Goal: Transaction & Acquisition: Purchase product/service

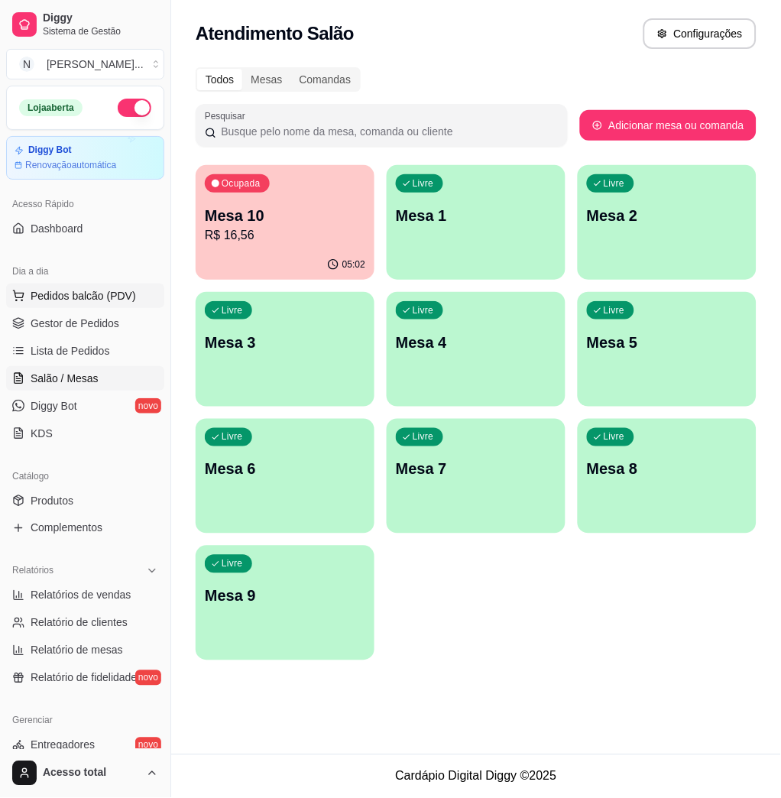
click at [53, 297] on span "Pedidos balcão (PDV)" at bounding box center [84, 295] width 106 height 15
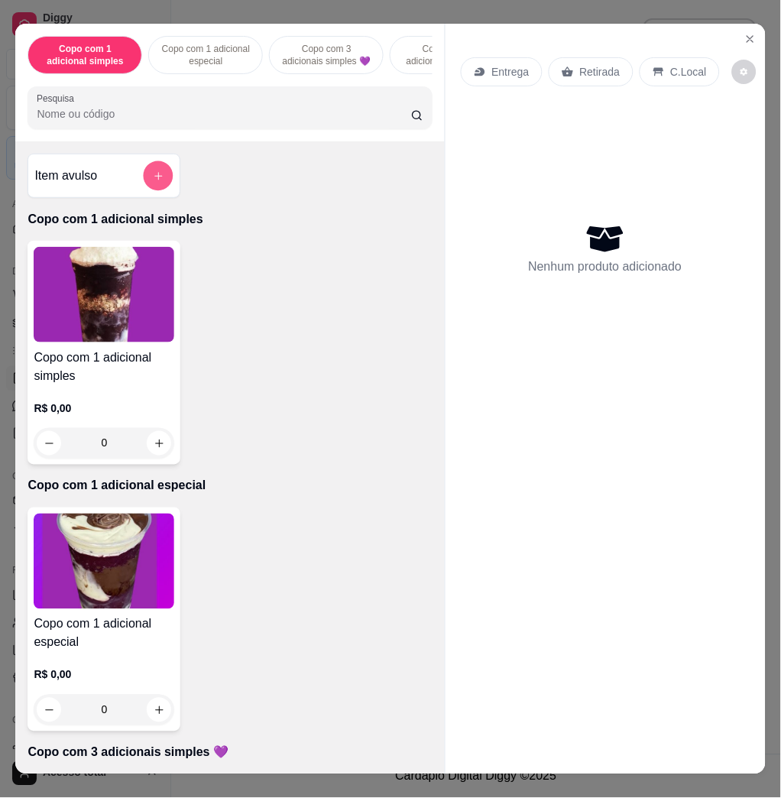
click at [154, 177] on button "add-separate-item" at bounding box center [159, 176] width 30 height 30
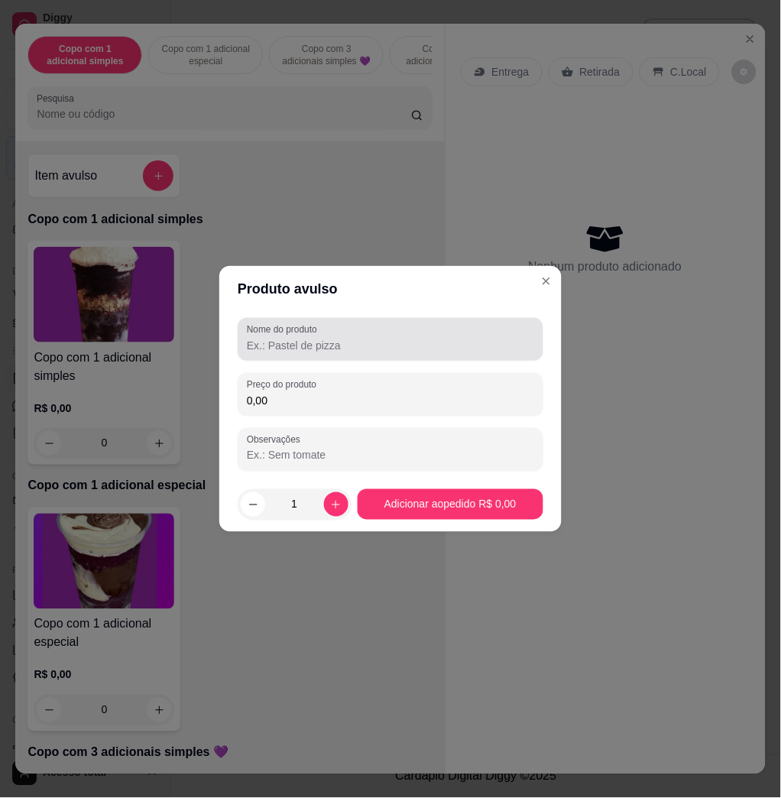
click at [424, 336] on div at bounding box center [390, 339] width 287 height 31
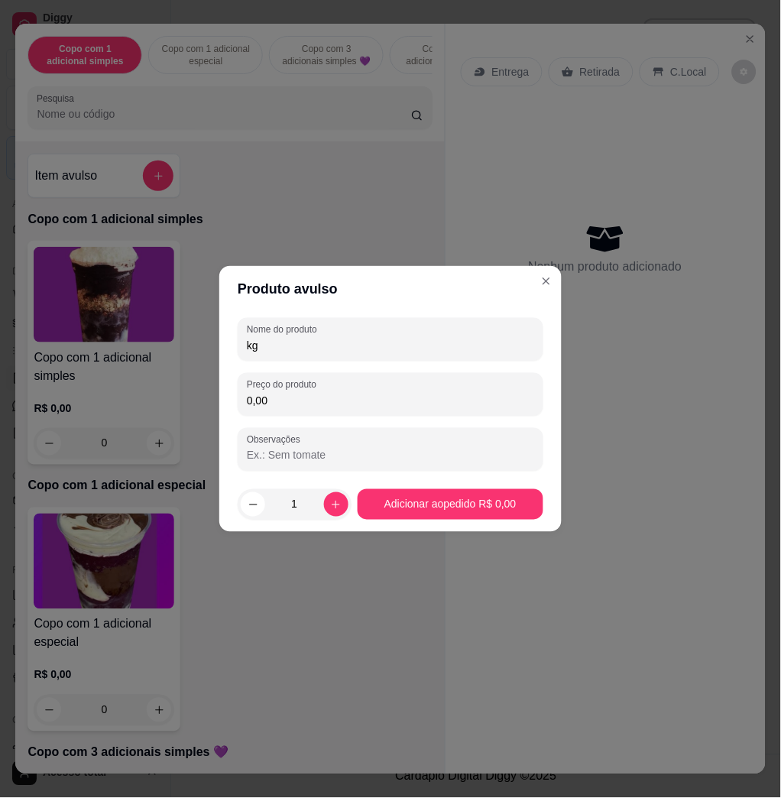
type input "kg"
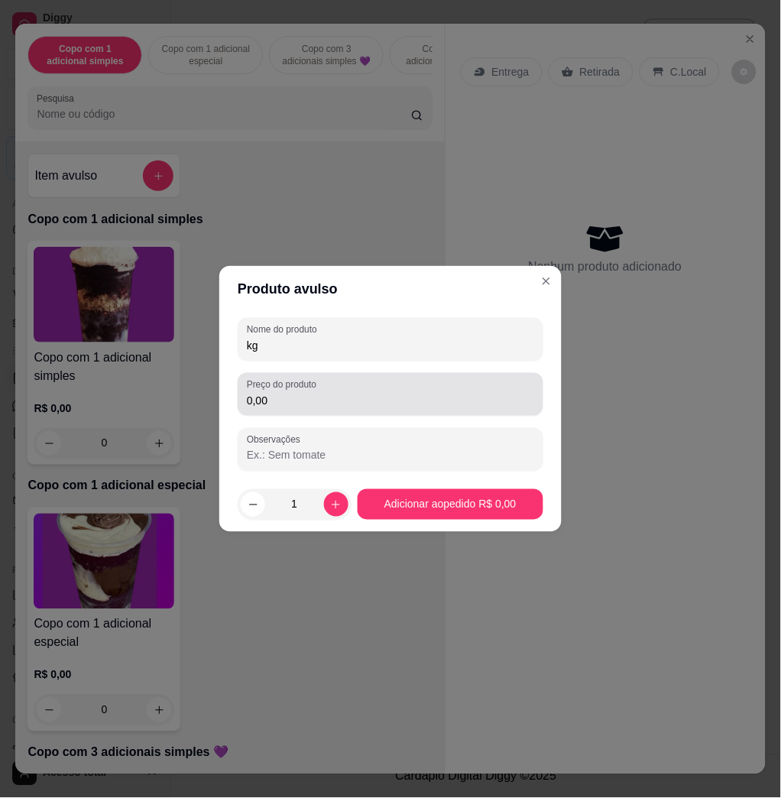
click at [336, 408] on input "0,00" at bounding box center [390, 400] width 287 height 15
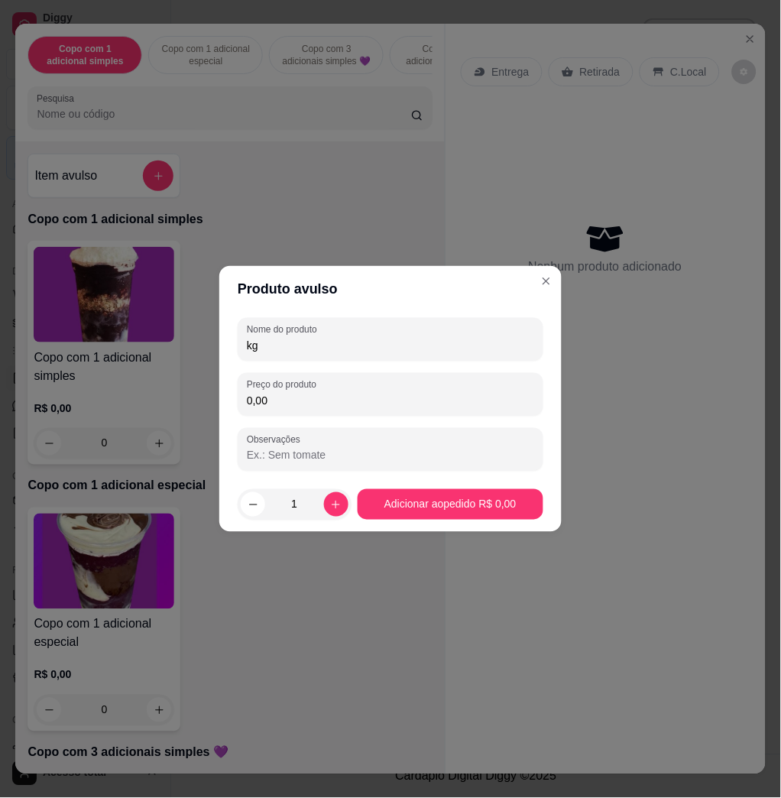
click at [318, 423] on div "Nome do produto kg Preço do produto 0,00 Observações" at bounding box center [391, 394] width 306 height 153
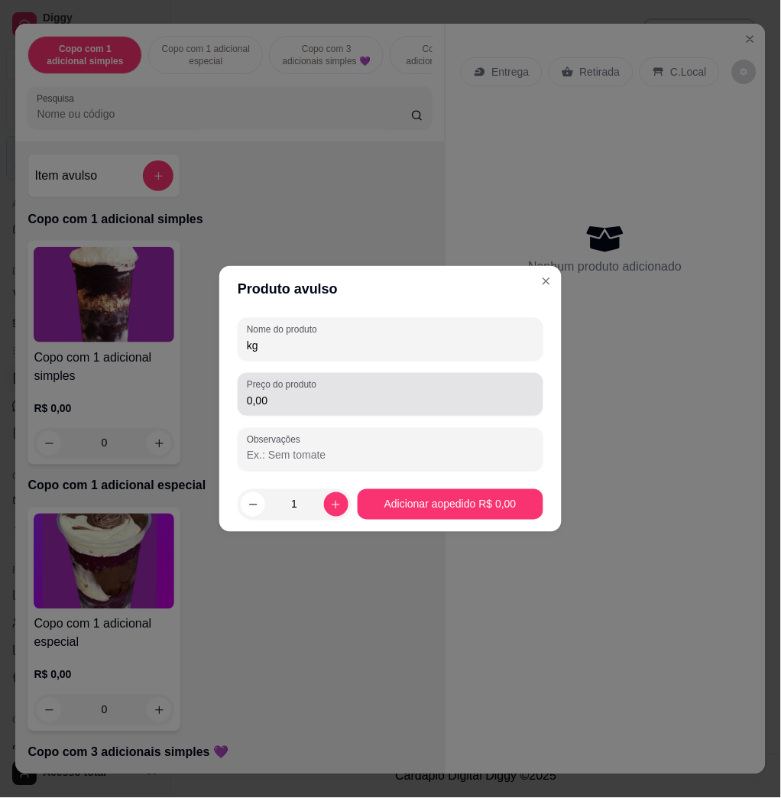
click at [319, 405] on input "0,00" at bounding box center [390, 400] width 287 height 15
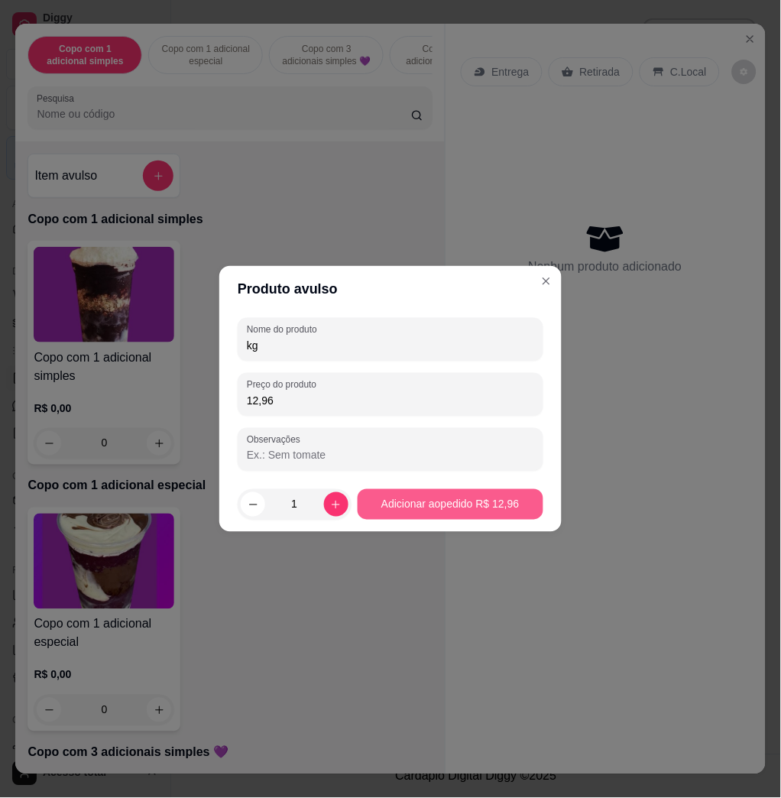
type input "12,96"
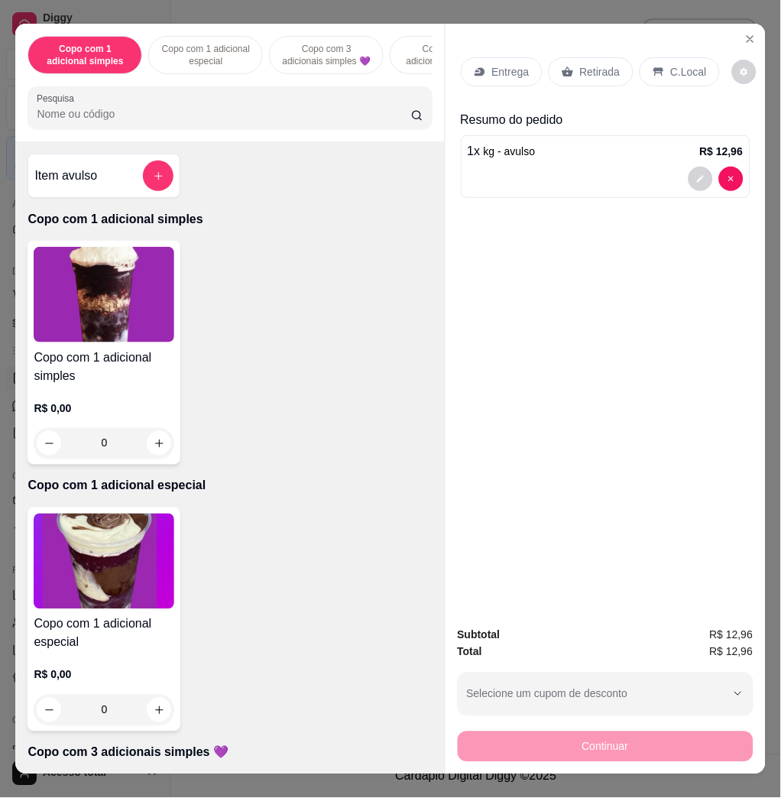
click at [661, 60] on div "C.Local" at bounding box center [680, 71] width 80 height 29
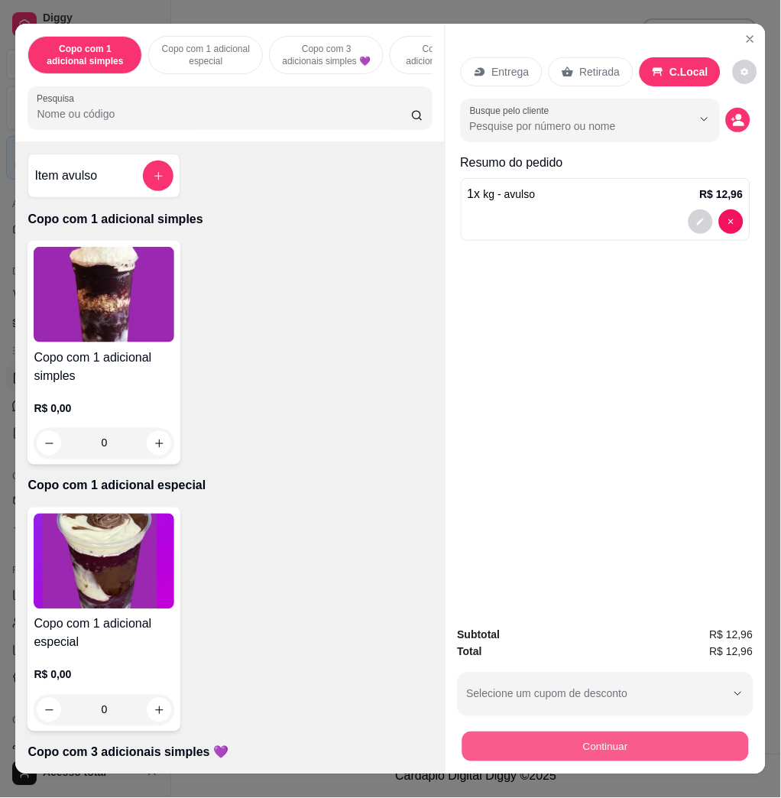
click at [589, 733] on button "Continuar" at bounding box center [605, 747] width 287 height 30
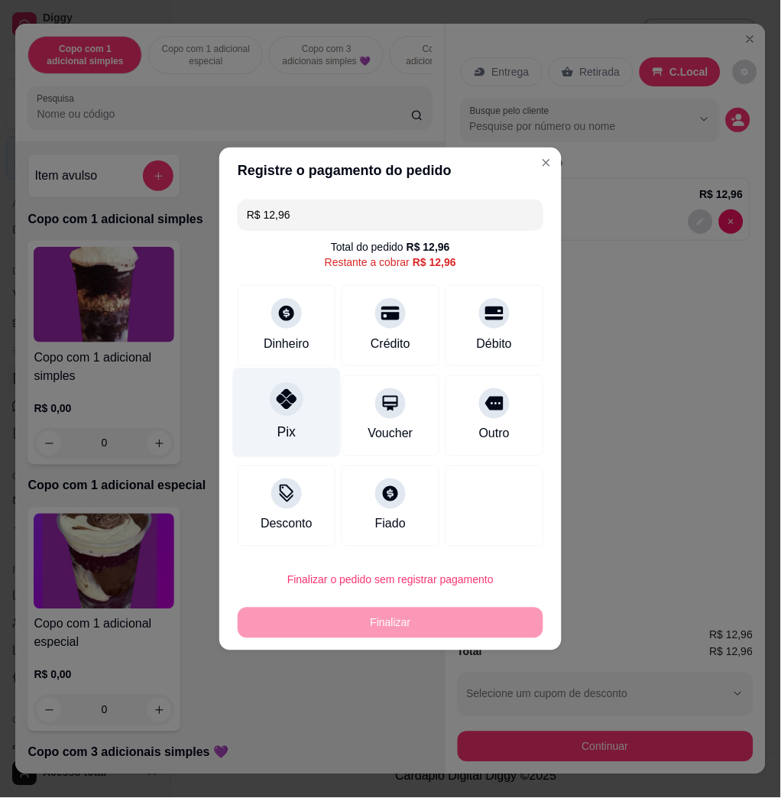
click at [306, 413] on div "Pix" at bounding box center [287, 413] width 108 height 89
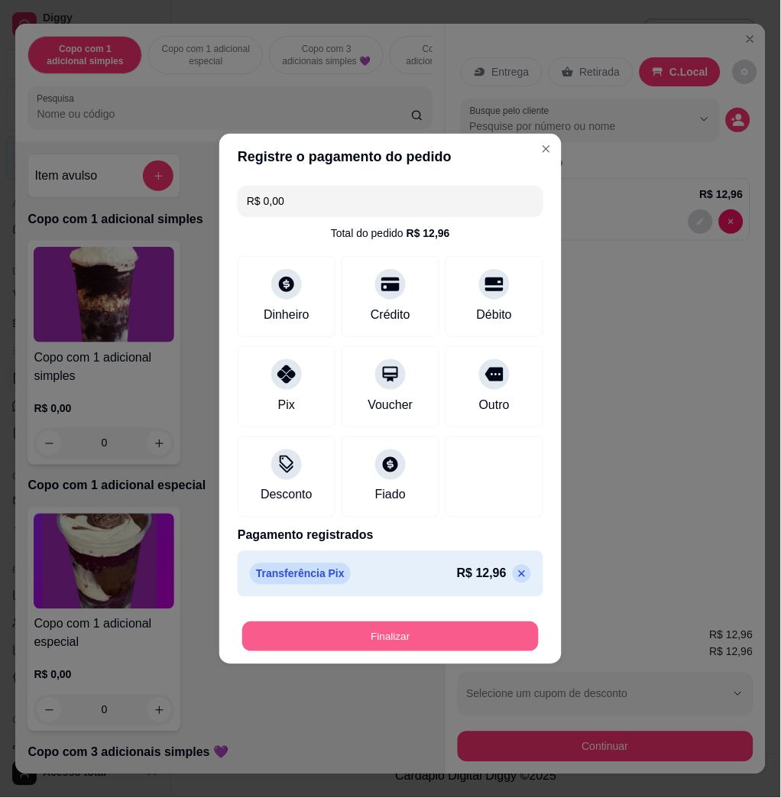
click at [428, 641] on button "Finalizar" at bounding box center [390, 637] width 297 height 30
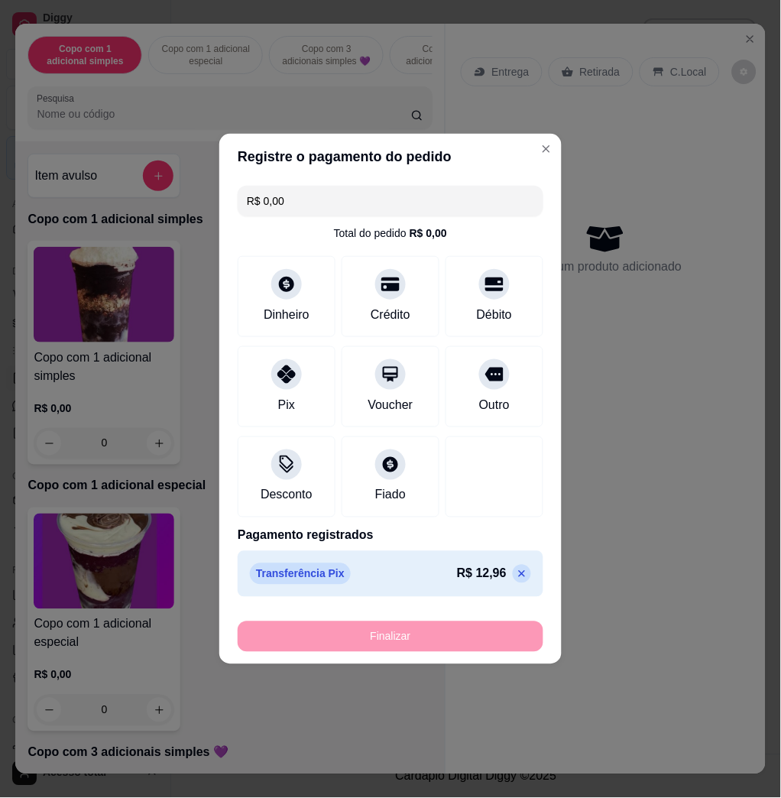
type input "-R$ 12,96"
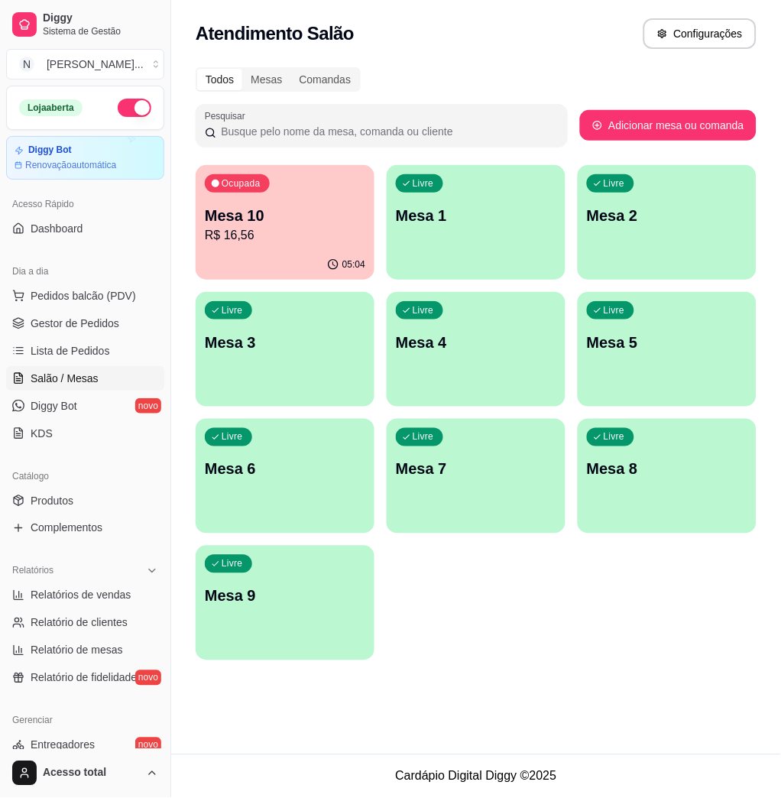
click at [657, 635] on div "Ocupada Mesa 10 R$ 16,56 05:04 Livre Mesa 1 Livre Mesa 2 Livre Mesa 3 Livre Mes…" at bounding box center [476, 412] width 561 height 495
click at [525, 190] on div "Livre Mesa 1" at bounding box center [477, 213] width 174 height 93
click at [674, 261] on div "button" at bounding box center [668, 269] width 174 height 18
click at [353, 329] on div "Livre Mesa 3" at bounding box center [285, 340] width 179 height 96
click at [446, 274] on div "button" at bounding box center [477, 269] width 174 height 18
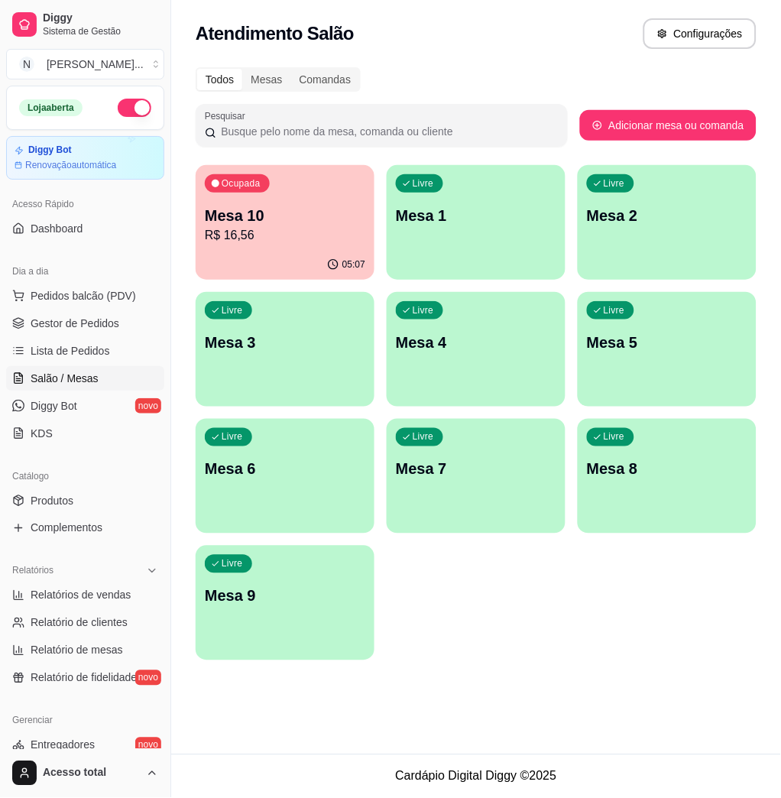
click at [93, 368] on link "Salão / Mesas" at bounding box center [85, 378] width 158 height 24
click at [86, 346] on span "Lista de Pedidos" at bounding box center [71, 350] width 80 height 15
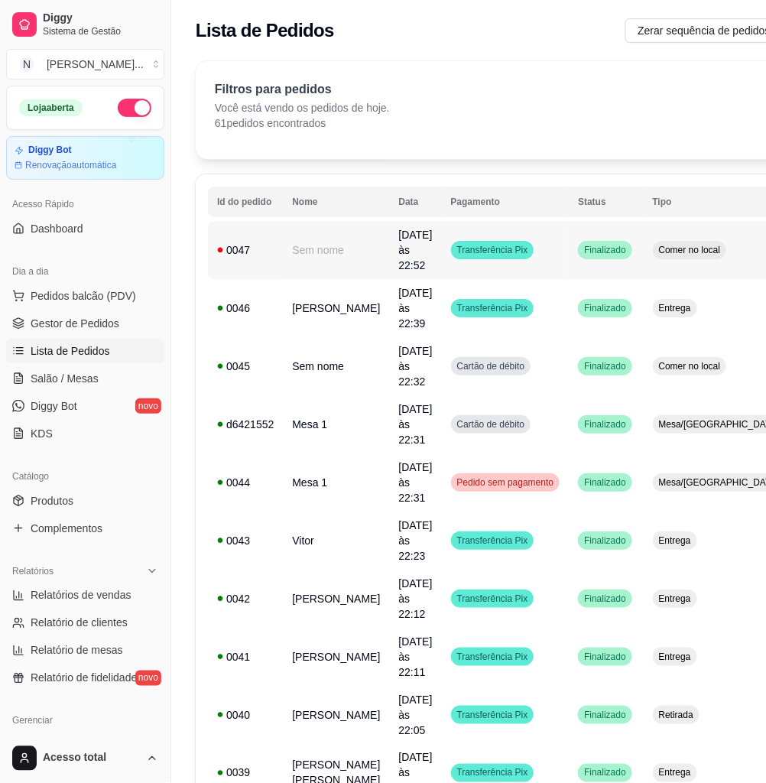
click at [525, 241] on td "Transferência Pix" at bounding box center [506, 250] width 128 height 58
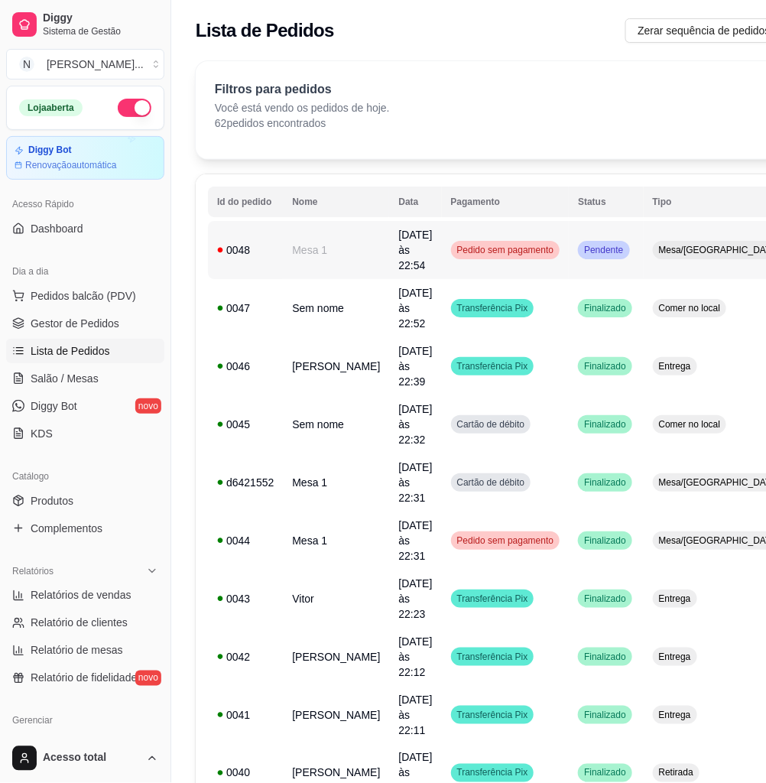
click at [569, 252] on td "Pendente" at bounding box center [606, 250] width 74 height 58
click at [81, 394] on link "Diggy Bot novo" at bounding box center [85, 406] width 158 height 24
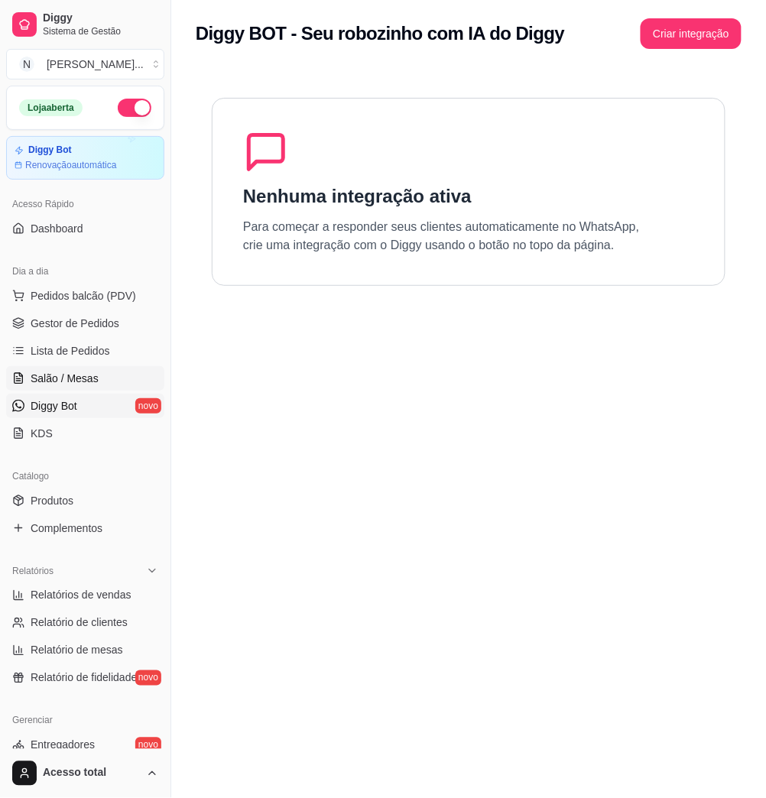
click at [95, 388] on link "Salão / Mesas" at bounding box center [85, 378] width 158 height 24
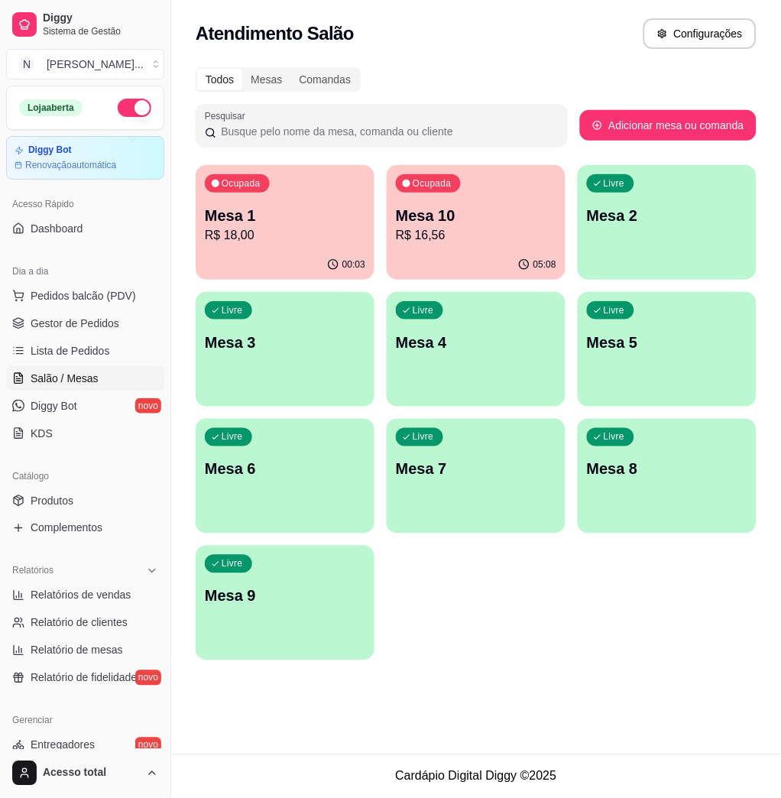
click at [496, 219] on p "Mesa 10" at bounding box center [476, 215] width 161 height 21
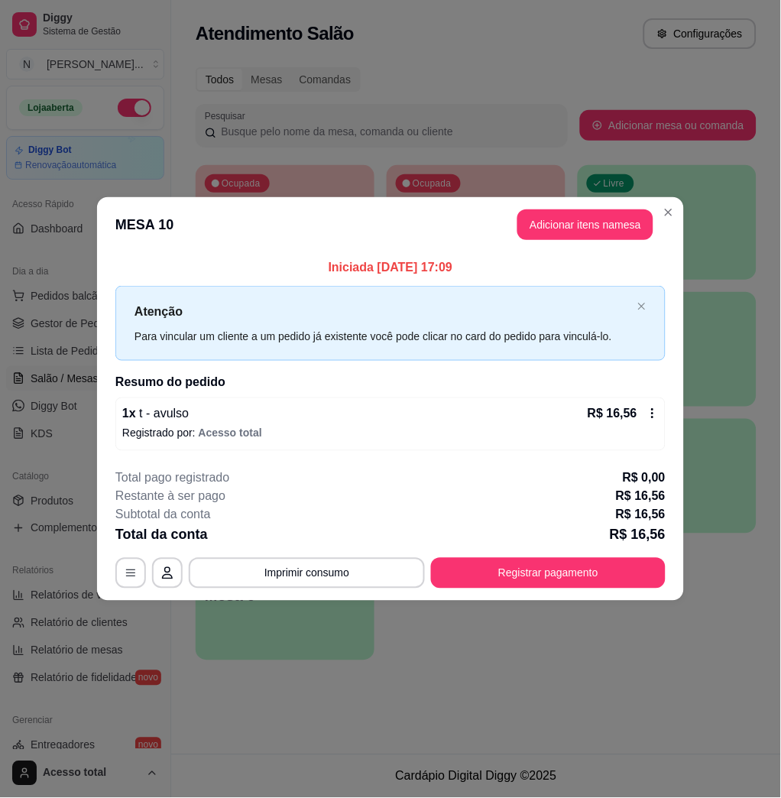
click at [669, 226] on header "MESA 10 Adicionar itens na mesa" at bounding box center [390, 224] width 587 height 55
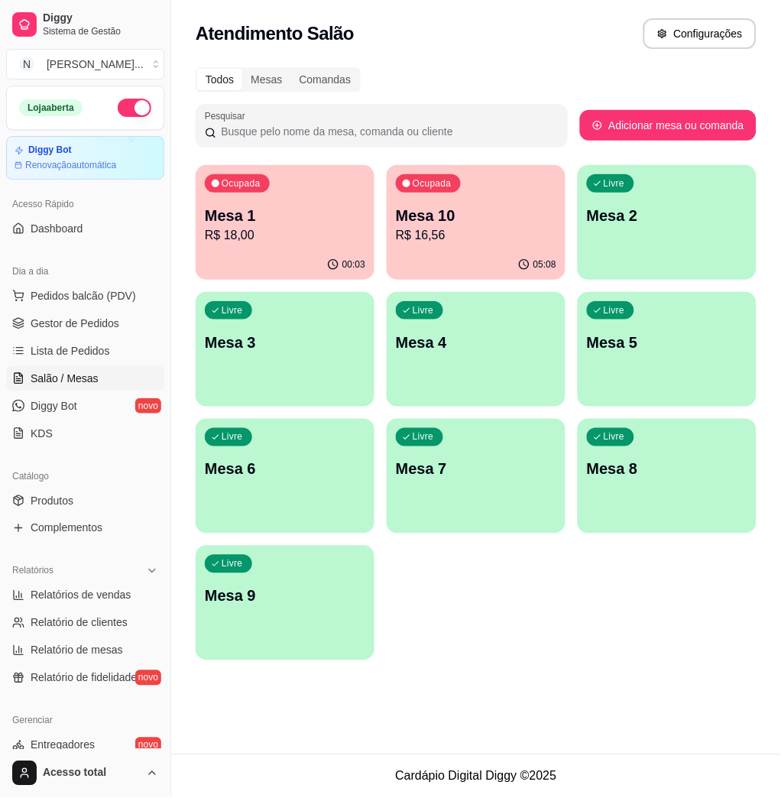
click at [356, 216] on p "Mesa 1" at bounding box center [285, 215] width 161 height 21
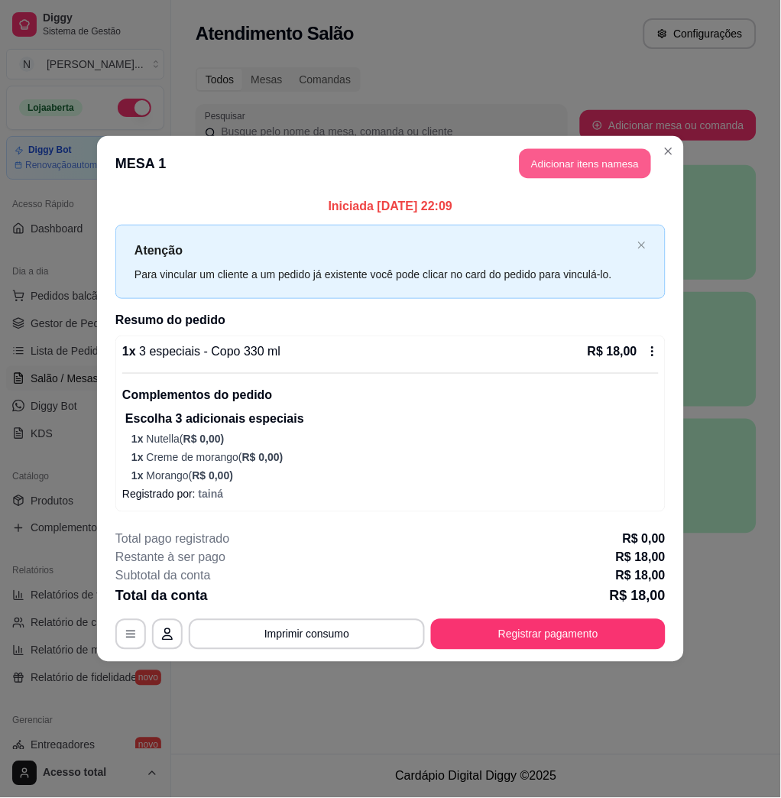
click at [622, 162] on button "Adicionar itens na mesa" at bounding box center [586, 164] width 132 height 30
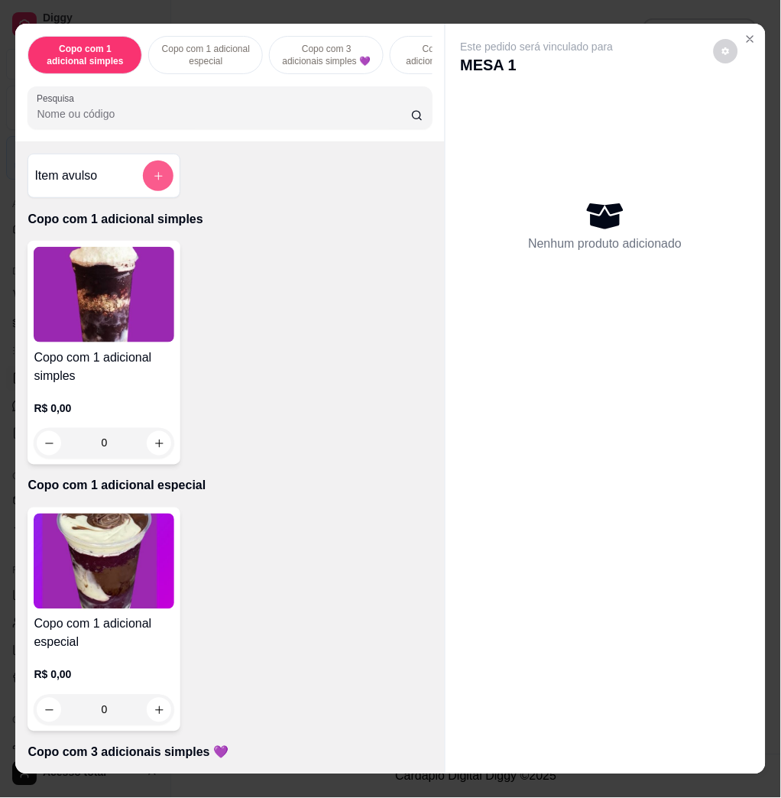
click at [155, 178] on icon "add-separate-item" at bounding box center [158, 176] width 11 height 11
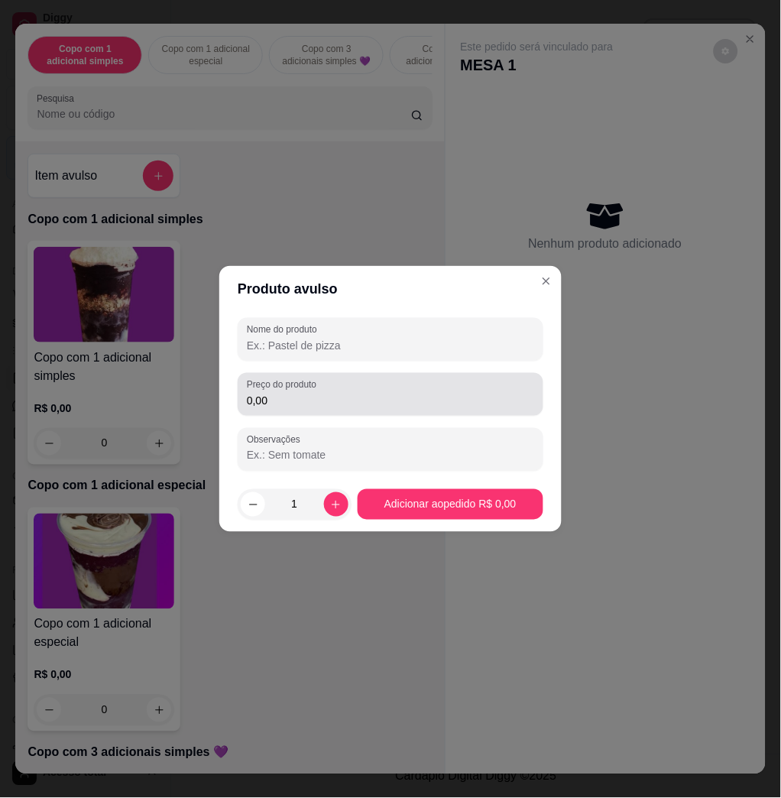
click at [309, 408] on div "0,00" at bounding box center [390, 394] width 287 height 31
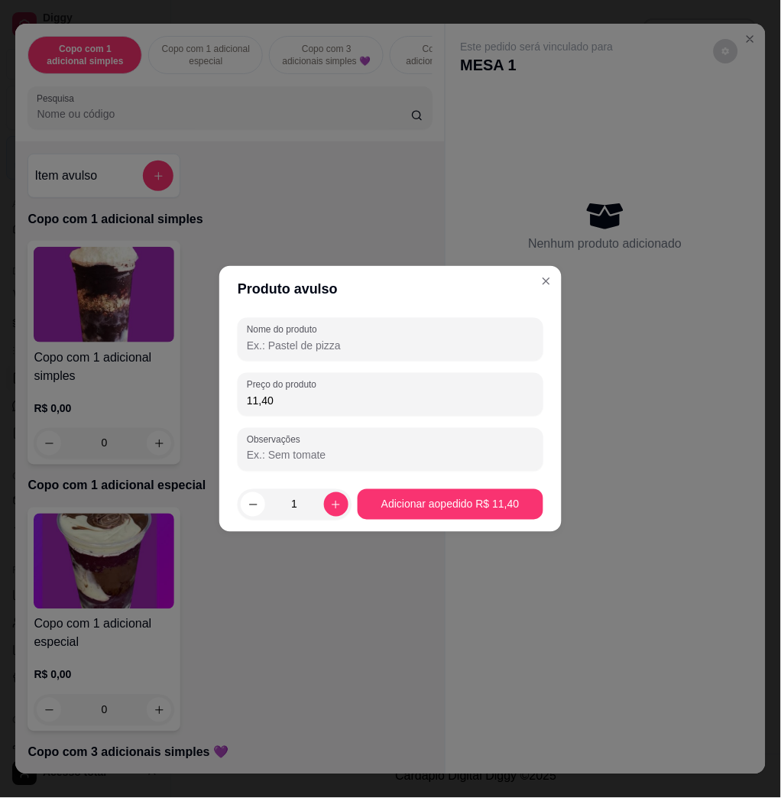
type input "11,40"
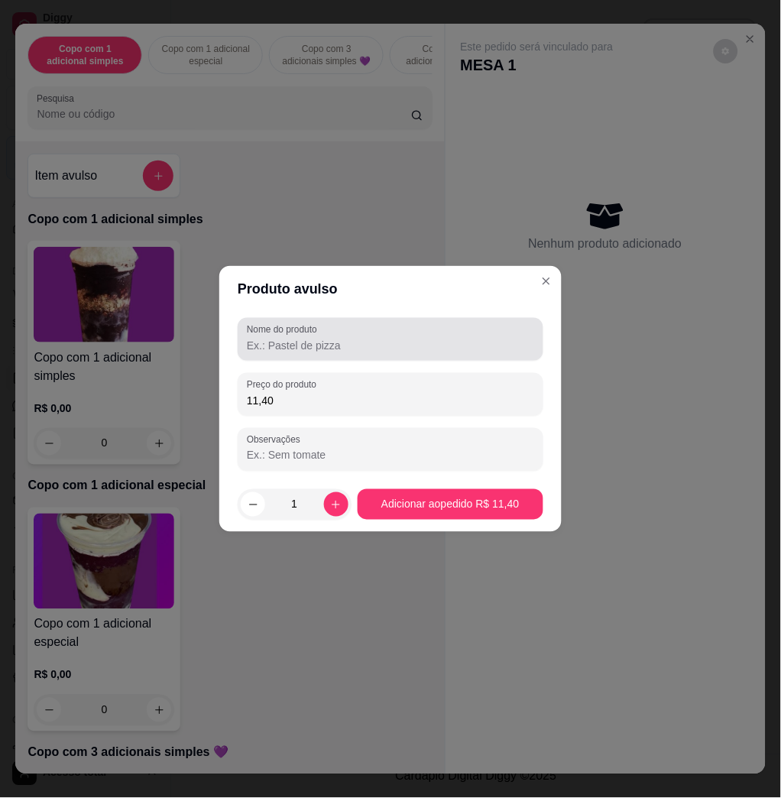
click at [335, 353] on div at bounding box center [390, 339] width 287 height 31
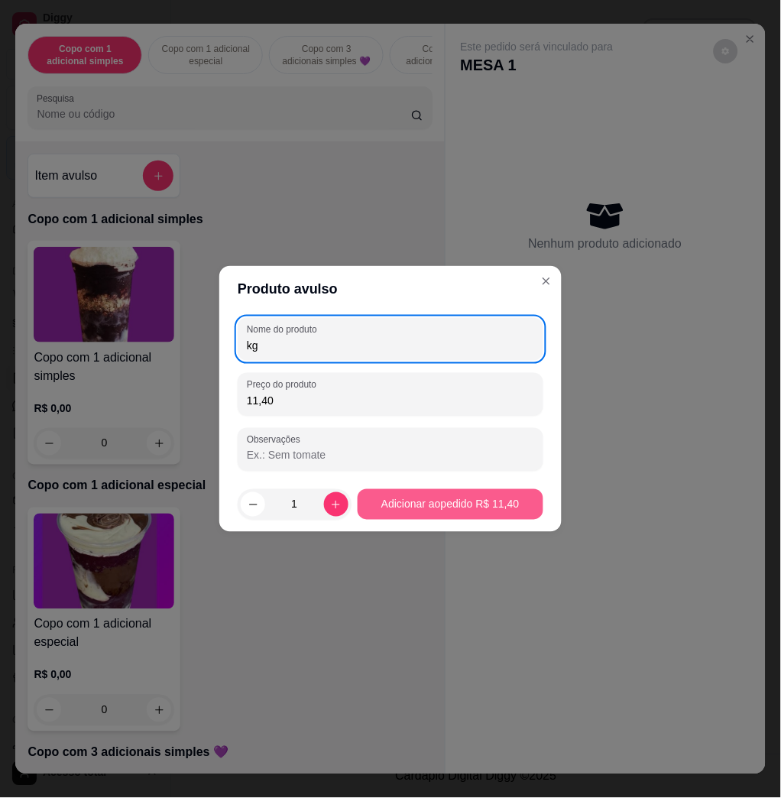
type input "kg"
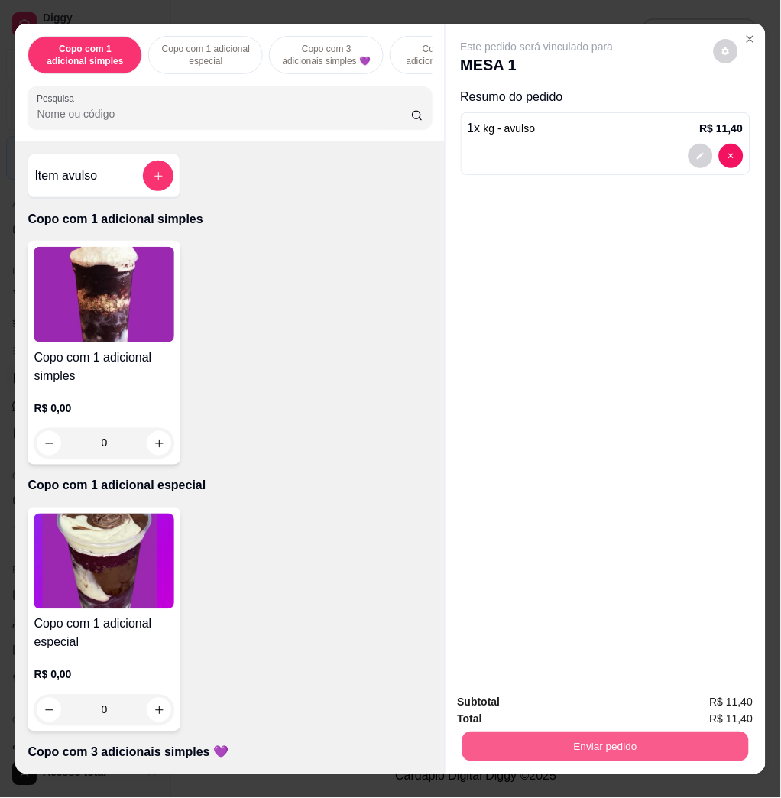
click at [520, 732] on button "Enviar pedido" at bounding box center [605, 747] width 287 height 30
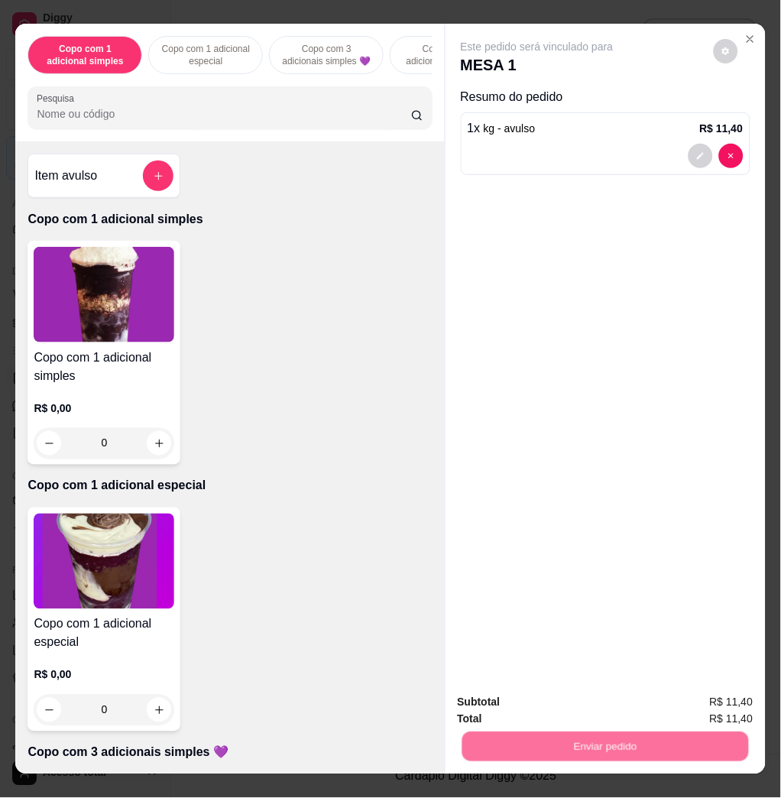
click at [518, 707] on button "Não registrar e enviar pedido" at bounding box center [553, 701] width 154 height 28
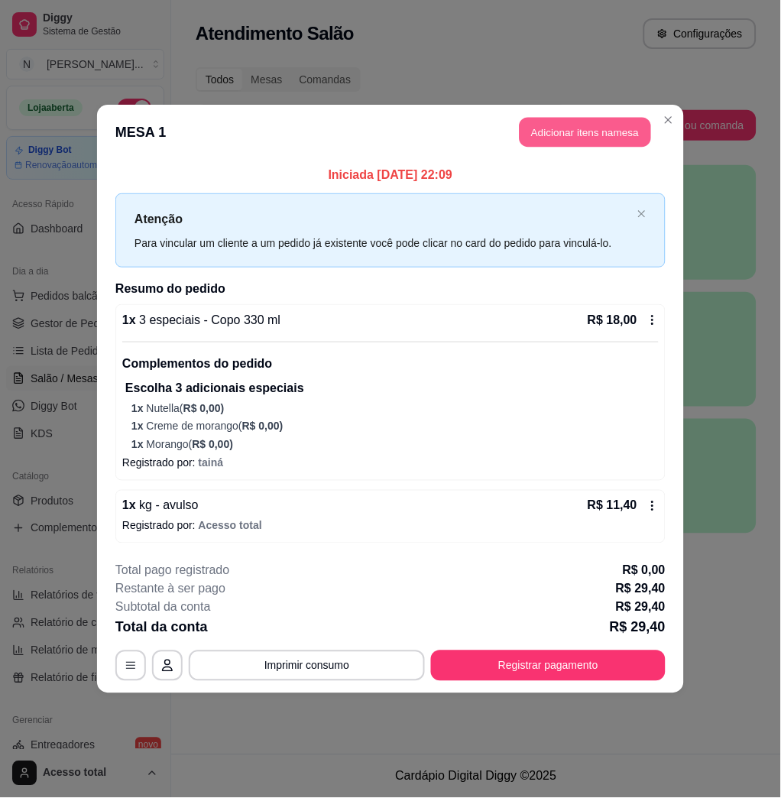
click at [630, 134] on button "Adicionar itens na mesa" at bounding box center [586, 133] width 132 height 30
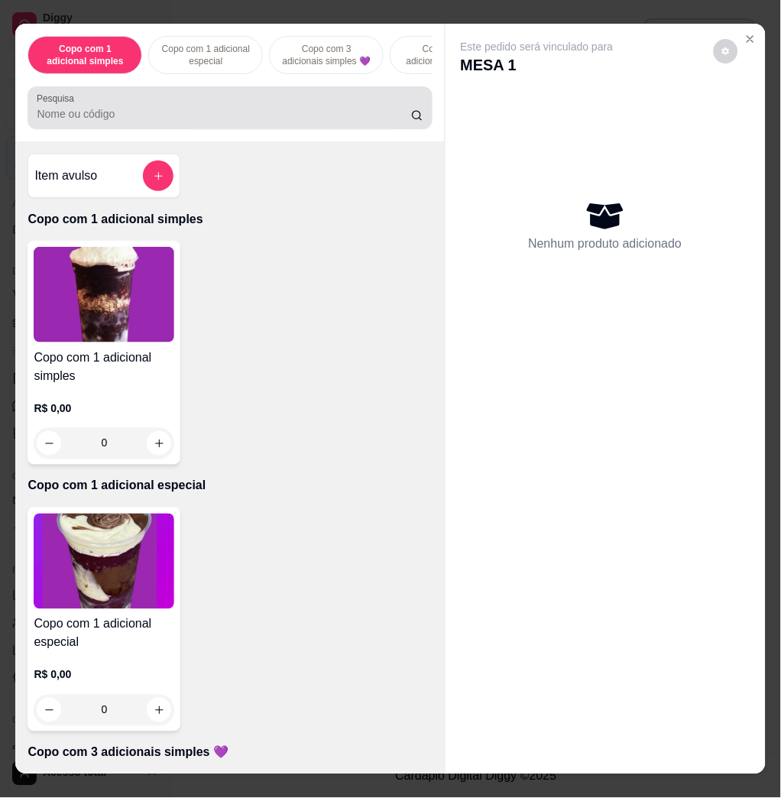
click at [189, 123] on div at bounding box center [230, 108] width 386 height 31
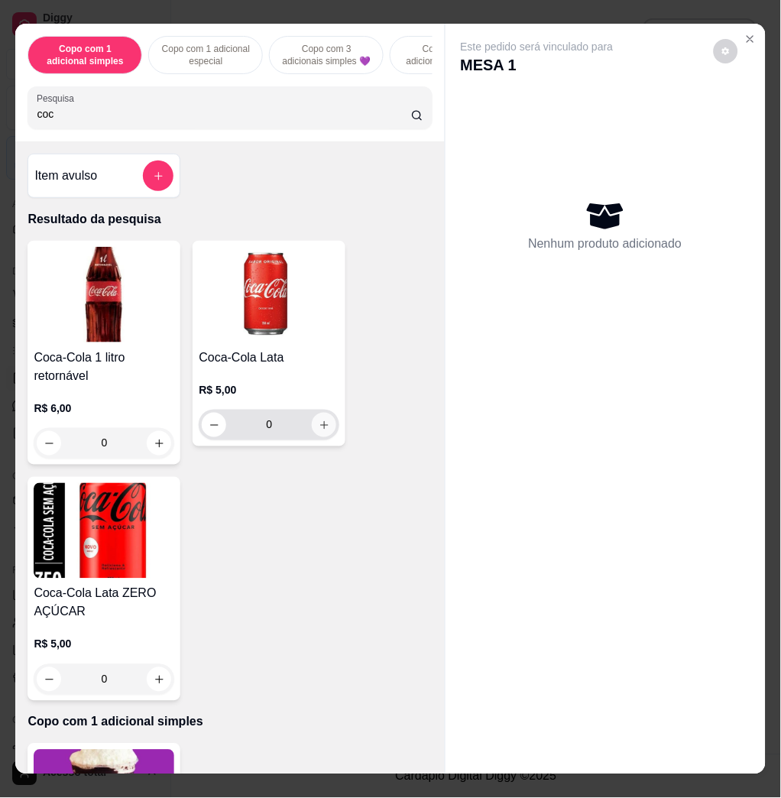
type input "coc"
click at [320, 430] on icon "increase-product-quantity" at bounding box center [324, 425] width 8 height 8
type input "1"
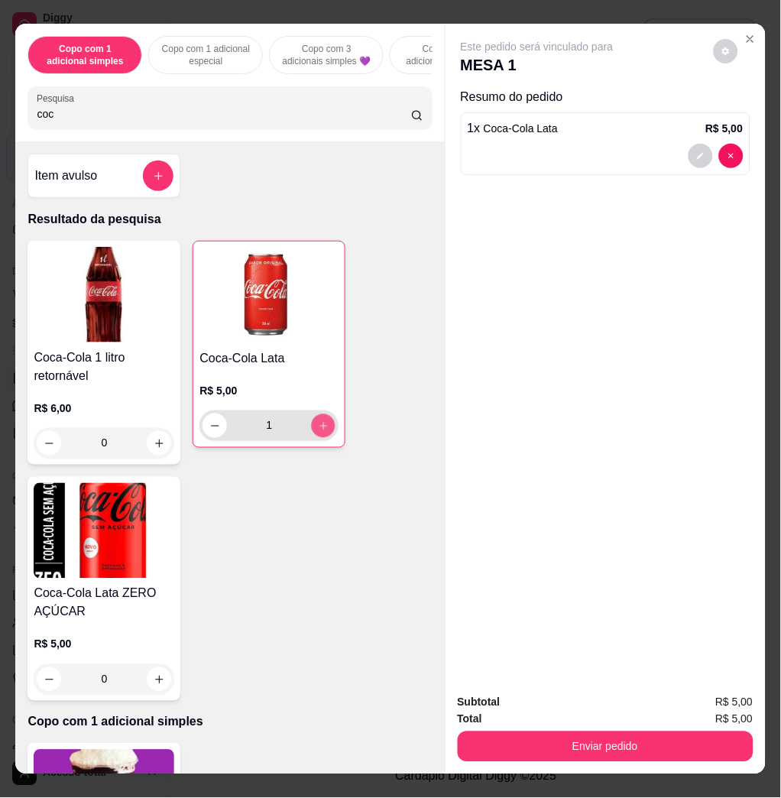
click at [318, 432] on icon "increase-product-quantity" at bounding box center [323, 426] width 11 height 11
type input "2"
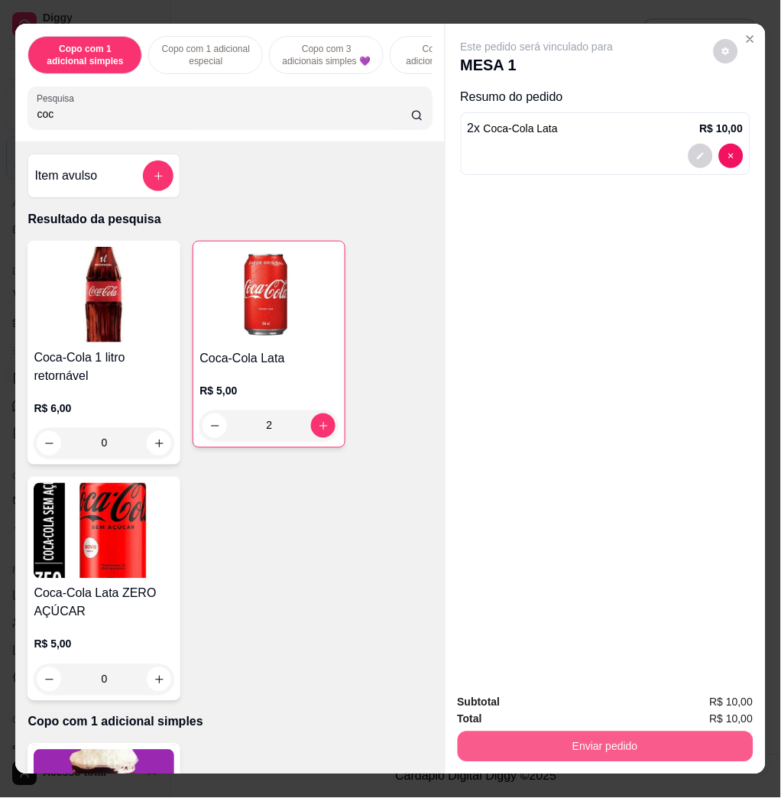
click at [494, 743] on button "Enviar pedido" at bounding box center [606, 747] width 296 height 31
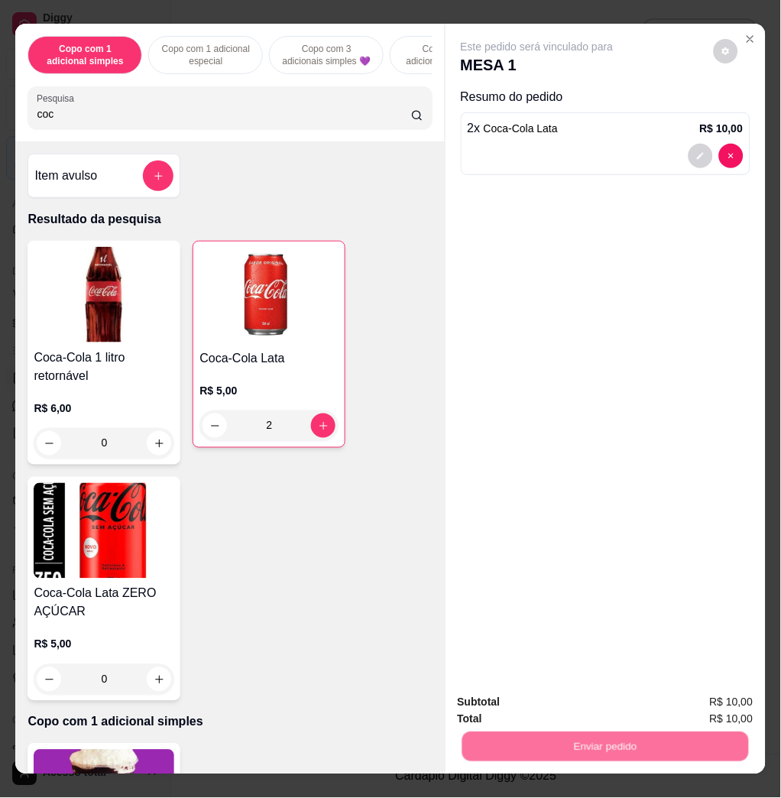
click at [504, 708] on button "Não registrar e enviar pedido" at bounding box center [553, 701] width 154 height 28
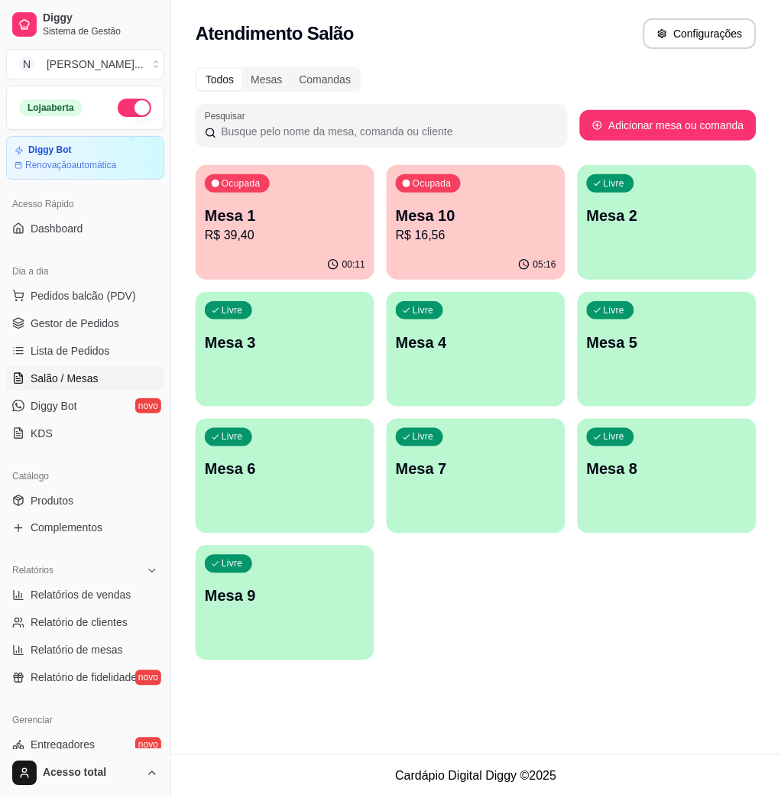
click at [323, 233] on p "R$ 39,40" at bounding box center [285, 235] width 161 height 18
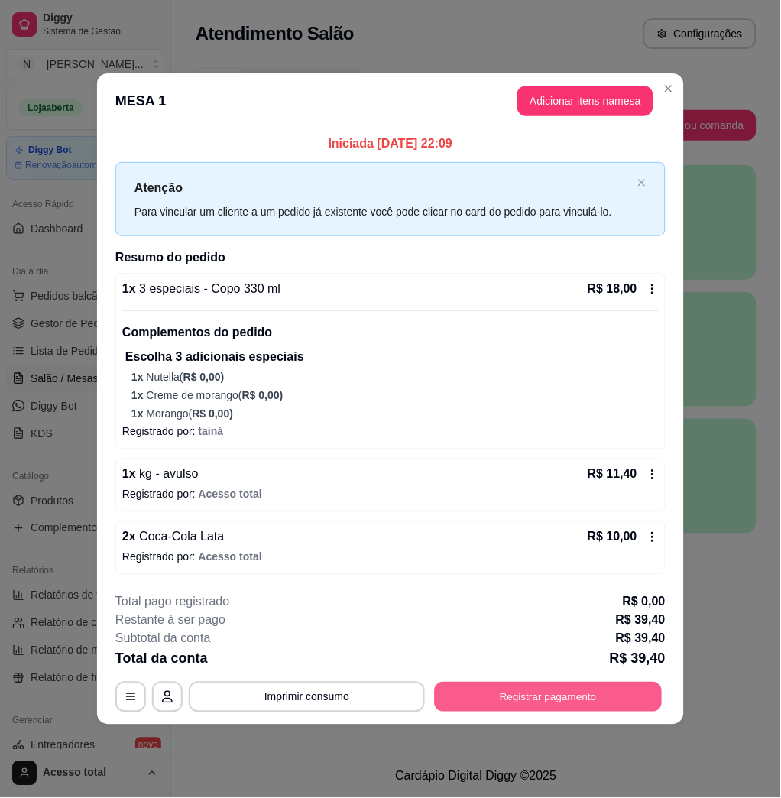
click at [538, 697] on button "Registrar pagamento" at bounding box center [549, 698] width 228 height 30
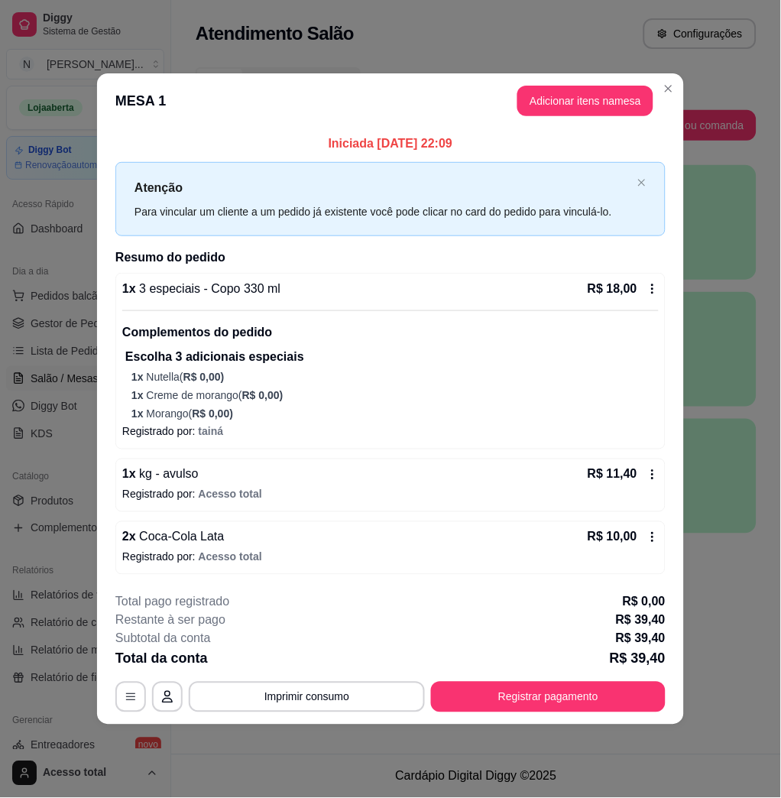
click at [573, 73] on header "MESA 1 Adicionar itens na mesa" at bounding box center [390, 100] width 587 height 55
click at [564, 90] on button "Adicionar itens na mesa" at bounding box center [586, 101] width 136 height 31
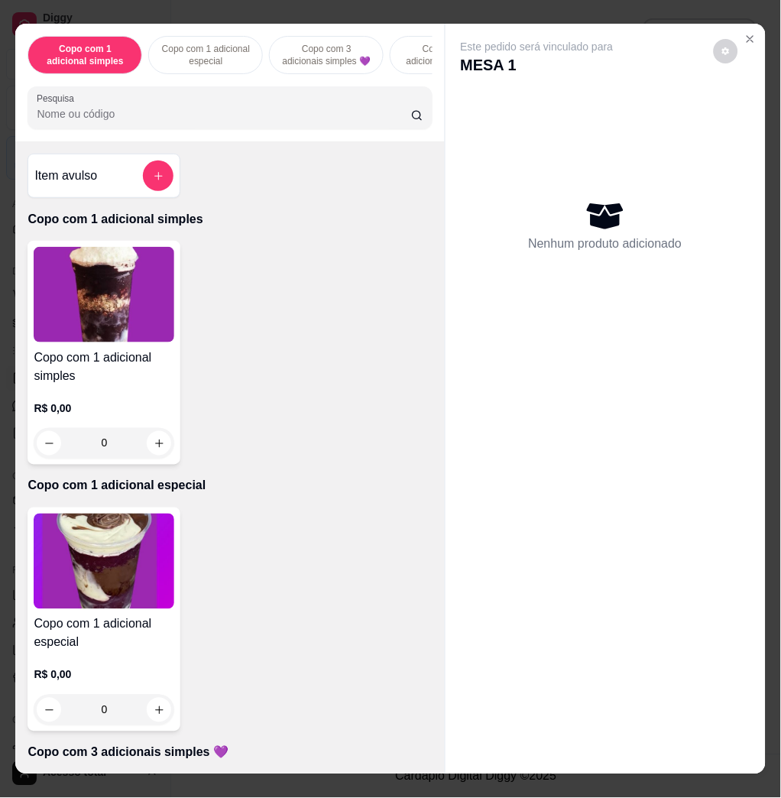
click at [168, 187] on div "Item avulso" at bounding box center [104, 176] width 153 height 44
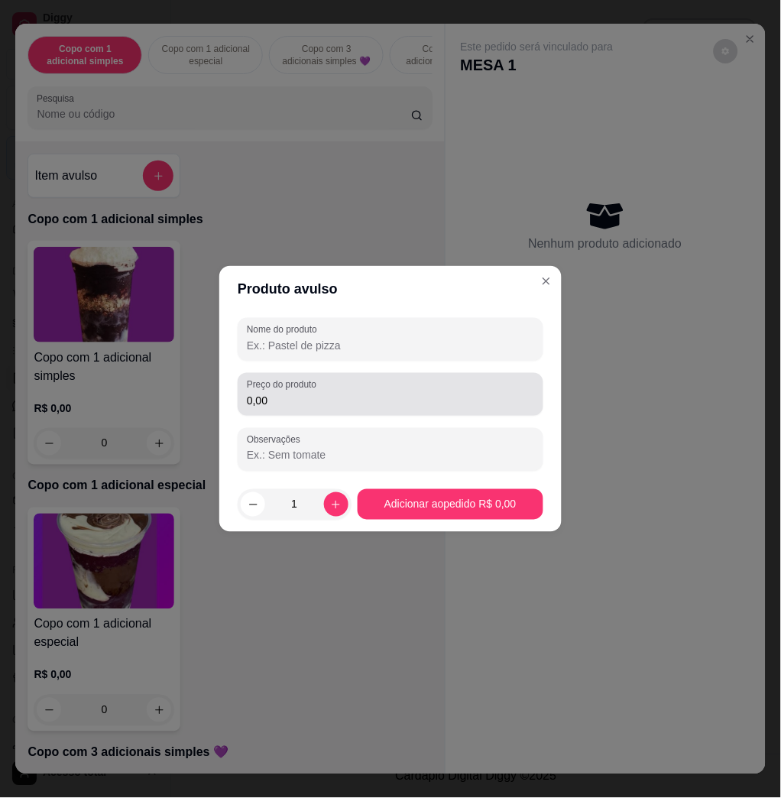
click at [323, 413] on div "Preço do produto 0,00" at bounding box center [391, 394] width 306 height 43
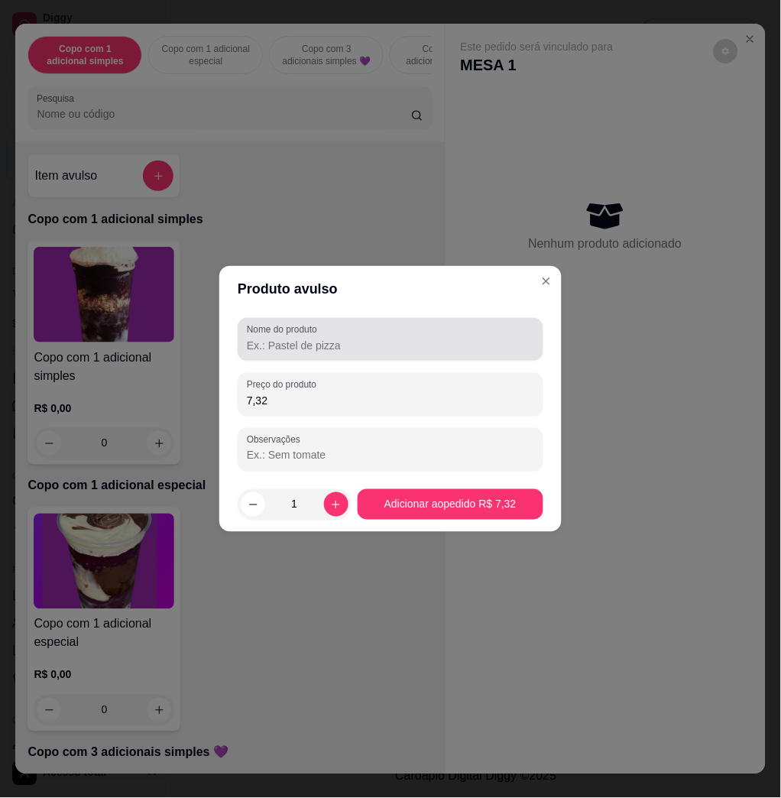
type input "7,32"
click at [357, 339] on input "Nome do produto" at bounding box center [390, 345] width 287 height 15
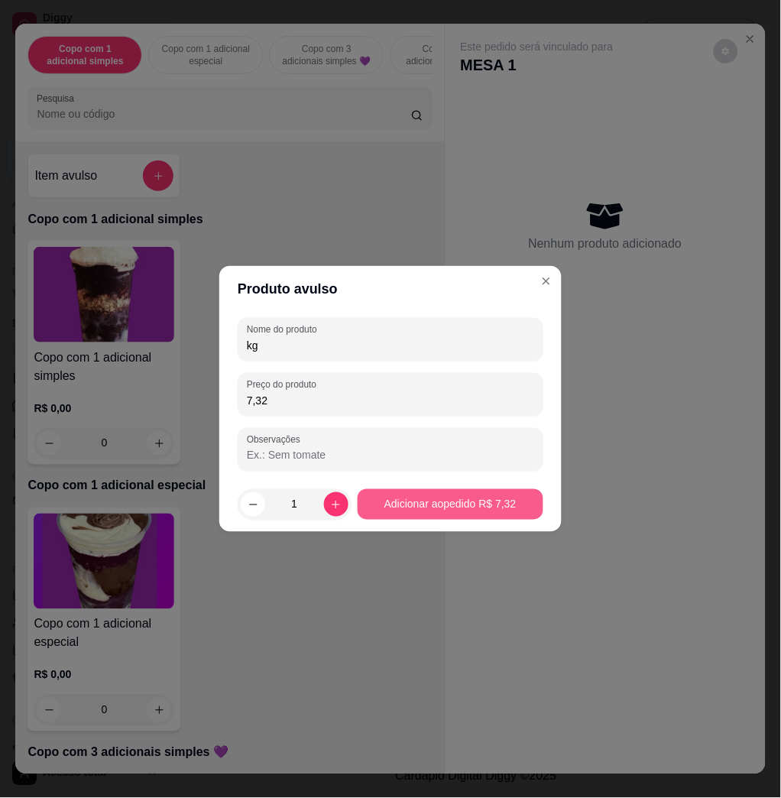
type input "kg"
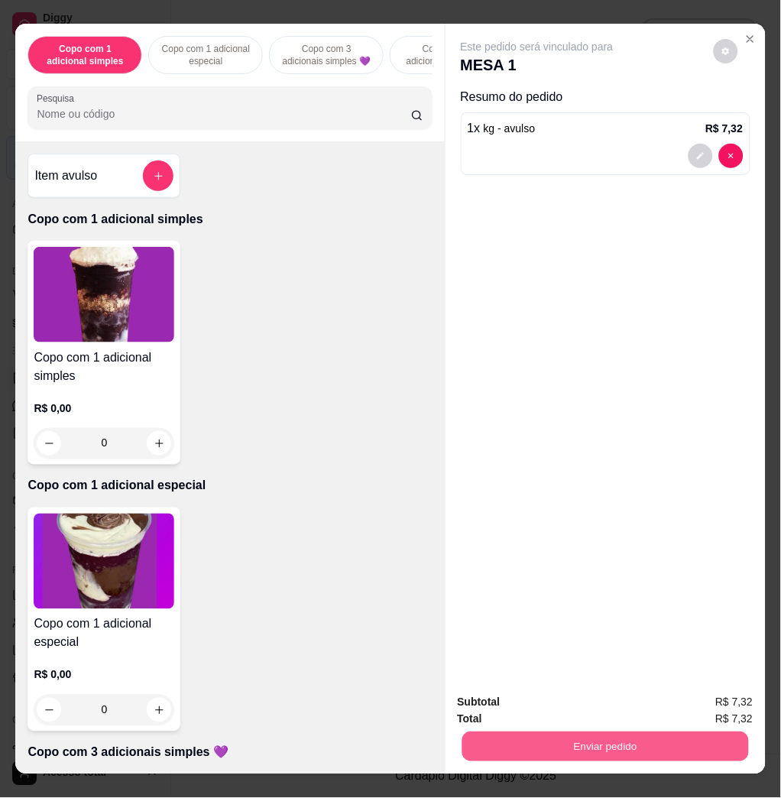
click at [558, 732] on button "Enviar pedido" at bounding box center [605, 747] width 287 height 30
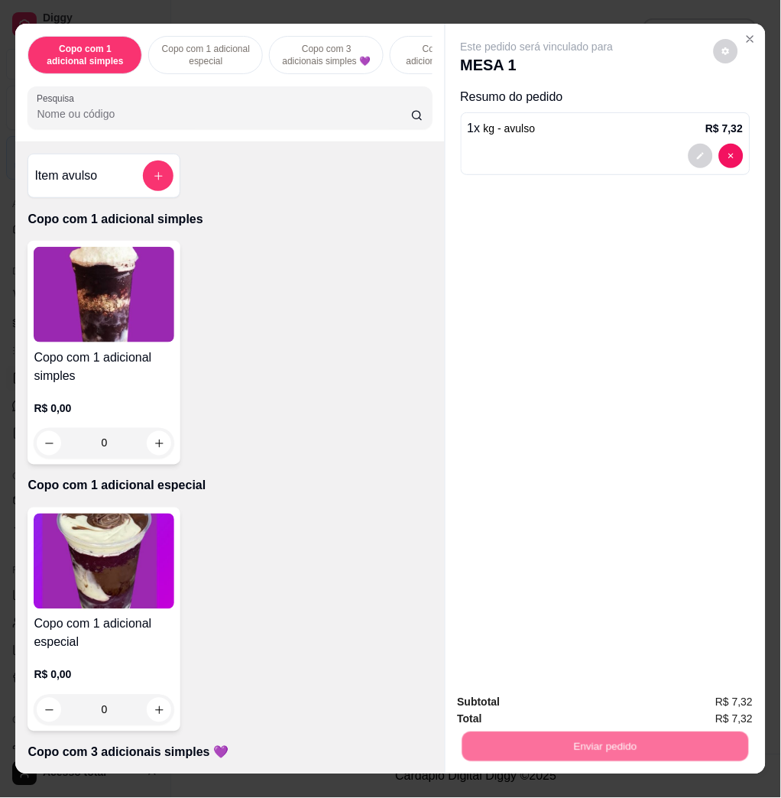
click at [552, 704] on button "Não registrar e enviar pedido" at bounding box center [553, 701] width 159 height 29
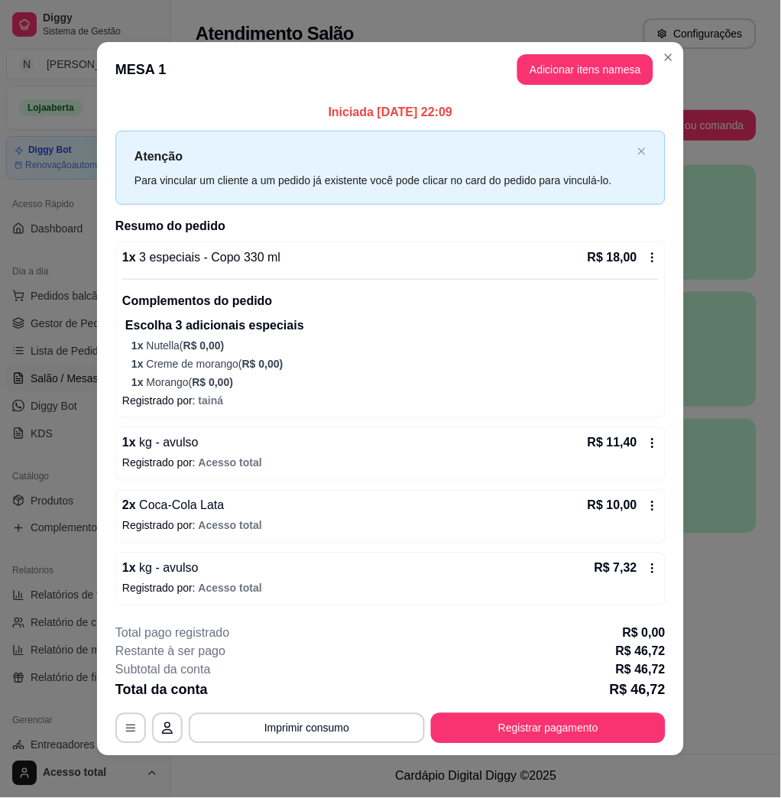
click at [489, 421] on div "1 x 3 especiais - Copo 330 ml R$ 18,00 Complementos do pedido Escolha 3 adicion…" at bounding box center [390, 424] width 550 height 365
click at [674, 60] on header "MESA 1 Adicionar itens na mesa" at bounding box center [390, 69] width 587 height 55
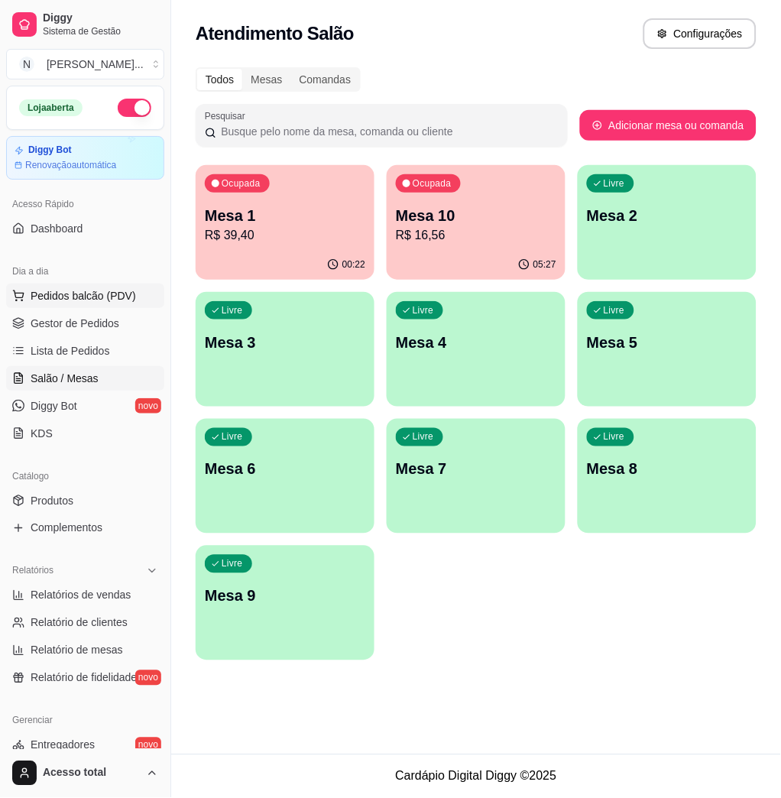
drag, startPoint x: 113, startPoint y: 291, endPoint x: 104, endPoint y: 292, distance: 9.2
click at [112, 292] on span "Pedidos balcão (PDV)" at bounding box center [84, 295] width 106 height 15
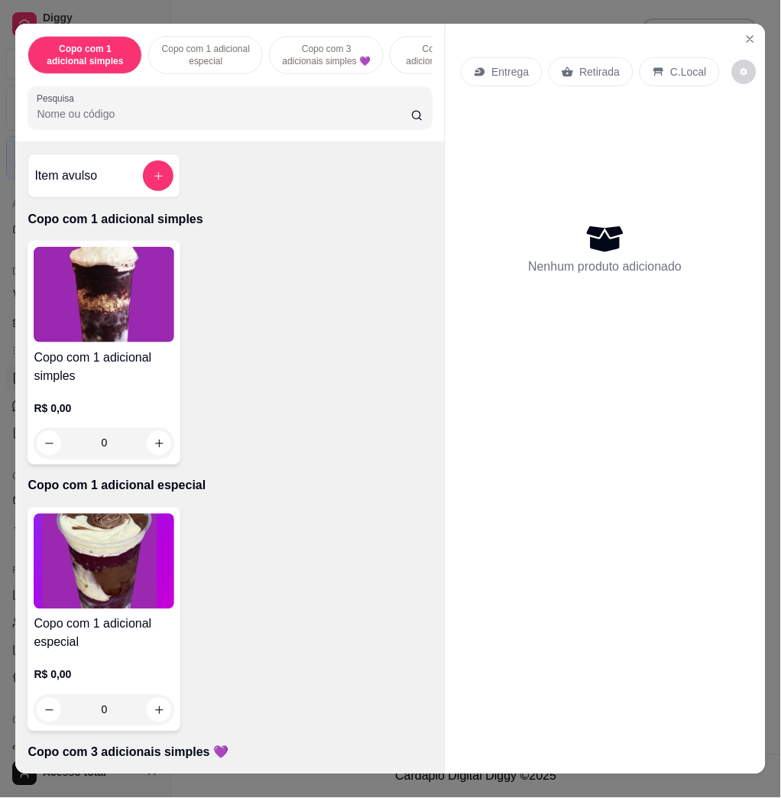
scroll to position [509, 0]
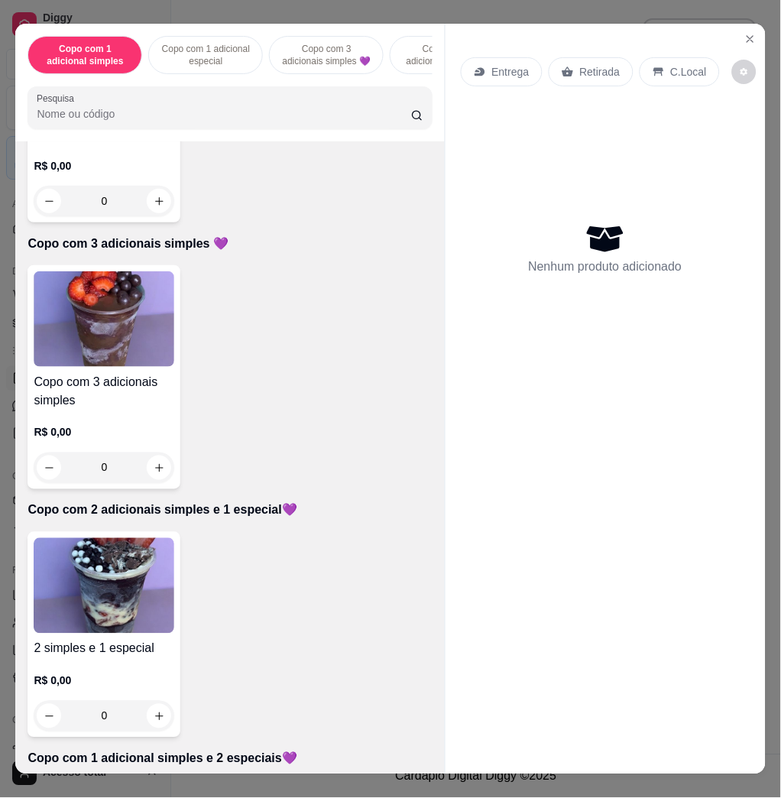
click at [101, 634] on img at bounding box center [104, 586] width 141 height 96
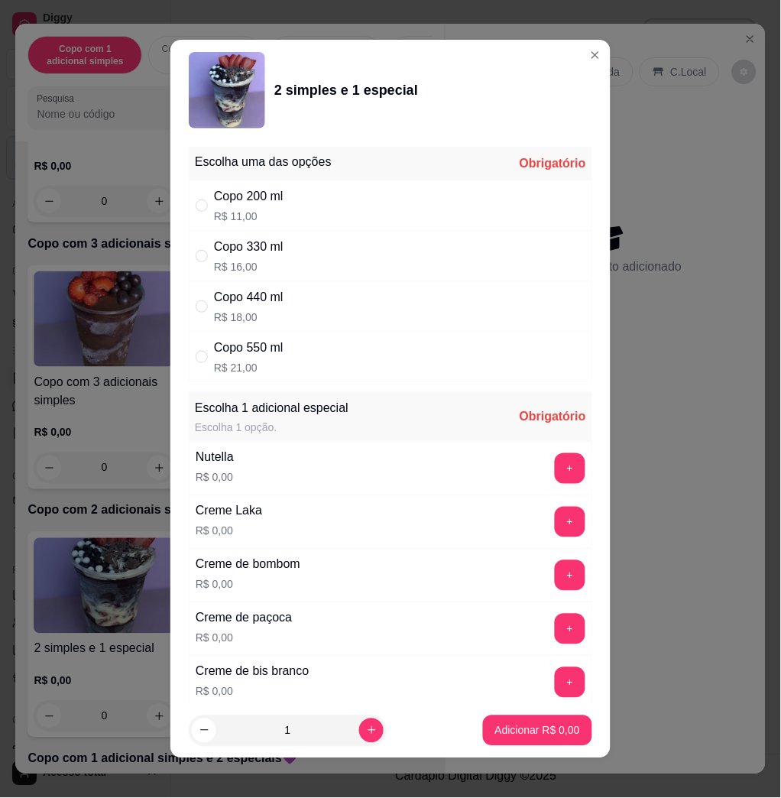
drag, startPoint x: 563, startPoint y: 43, endPoint x: 559, endPoint y: 55, distance: 13.1
click at [561, 43] on header "2 simples e 1 especial" at bounding box center [391, 90] width 440 height 101
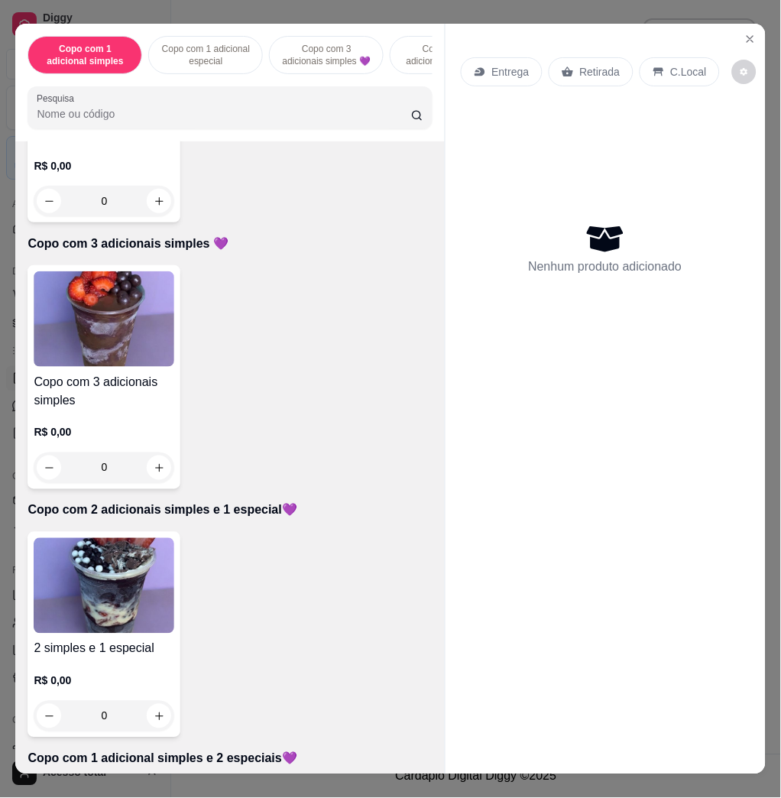
scroll to position [815, 0]
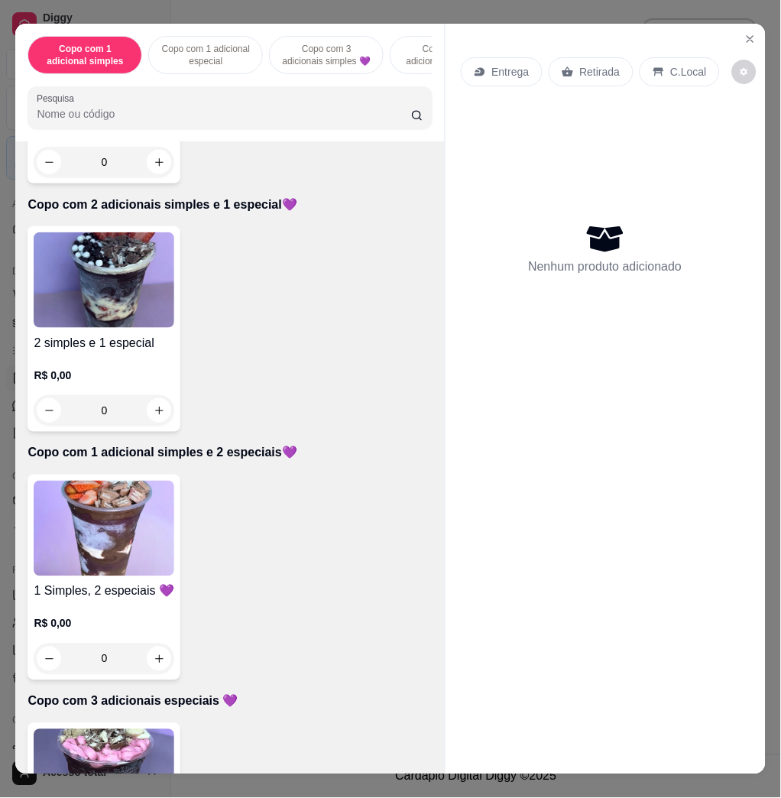
click at [185, 547] on div "1 Simples, 2 especiais 💜 R$ 0,00 0" at bounding box center [230, 578] width 404 height 206
click at [158, 538] on img at bounding box center [104, 529] width 141 height 96
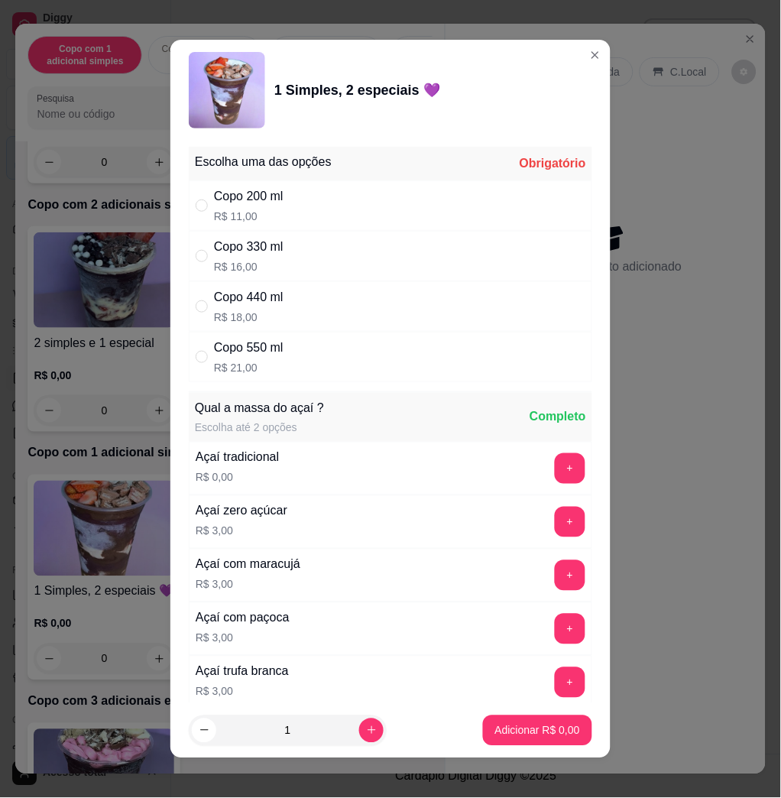
click at [292, 307] on div "Copo 440 ml R$ 18,00" at bounding box center [391, 306] width 404 height 50
radio input "true"
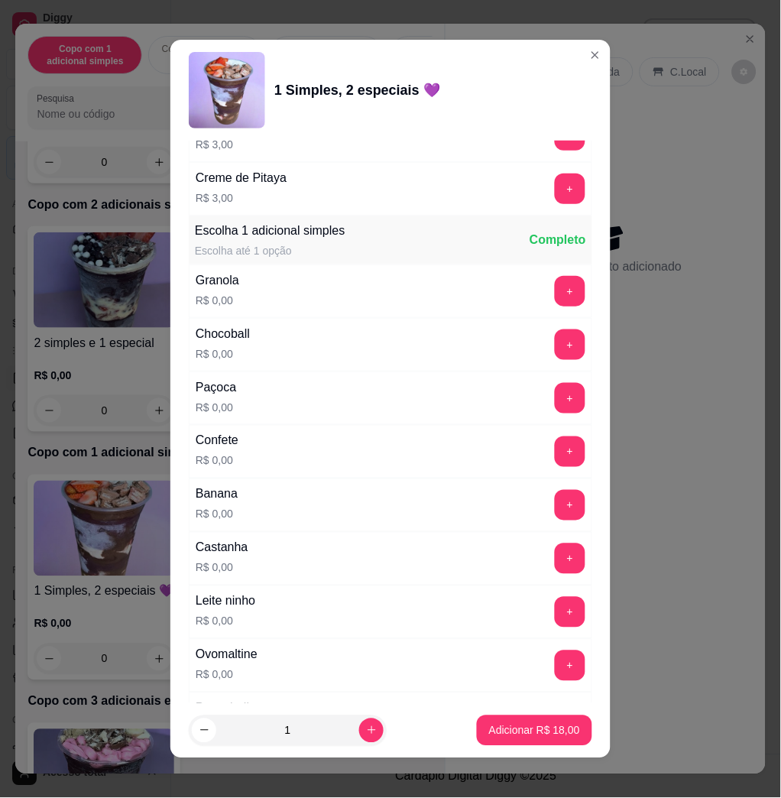
scroll to position [917, 0]
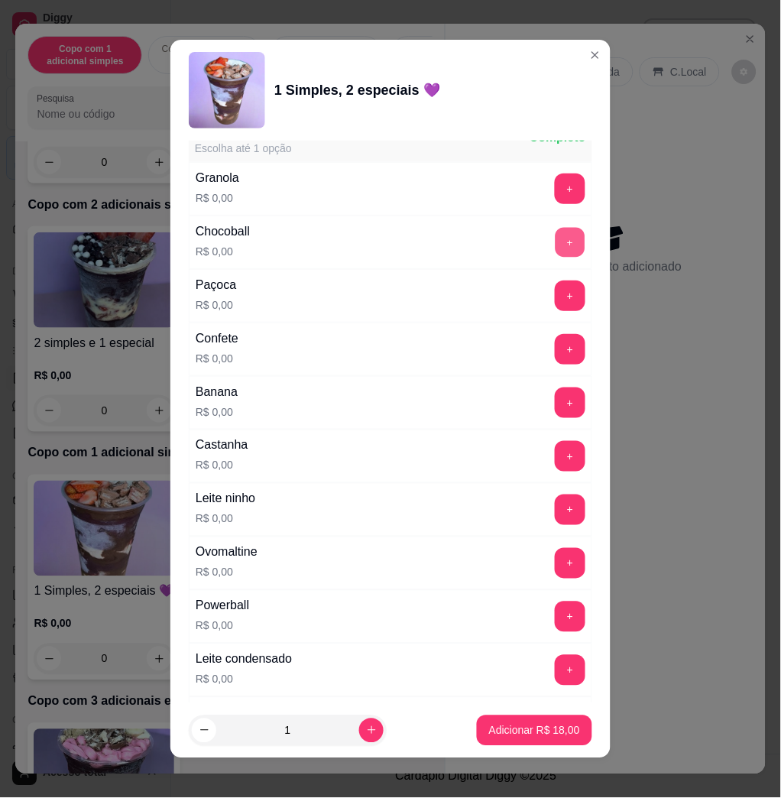
click at [556, 238] on button "+" at bounding box center [571, 243] width 30 height 30
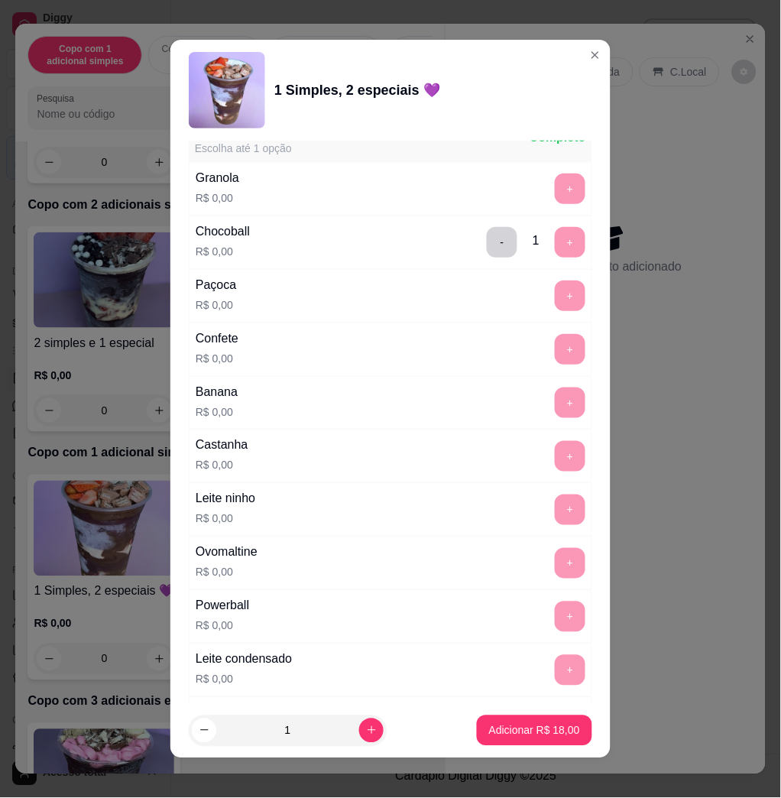
scroll to position [1325, 0]
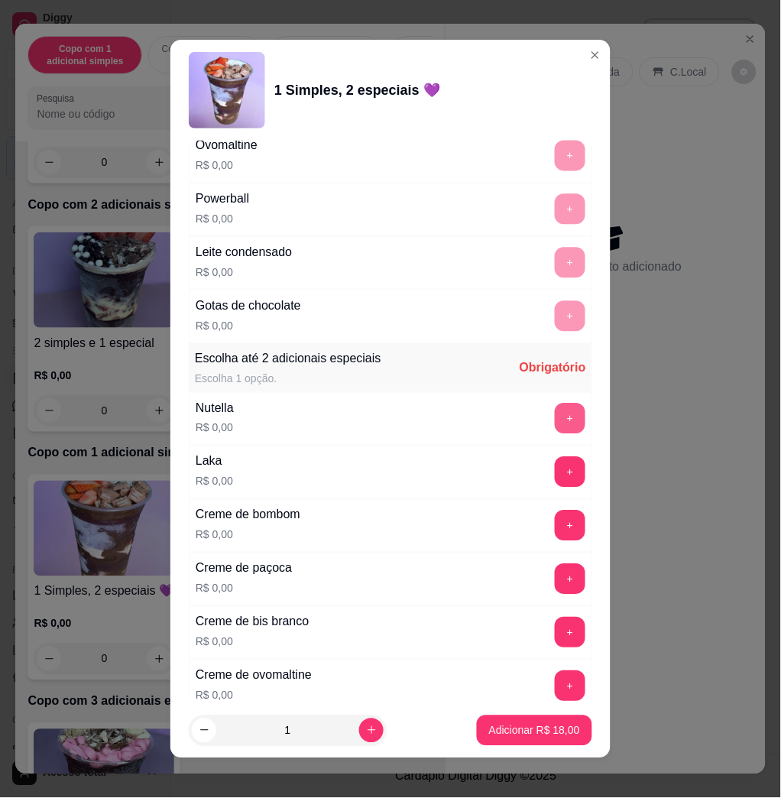
click at [555, 417] on button "+" at bounding box center [570, 419] width 31 height 31
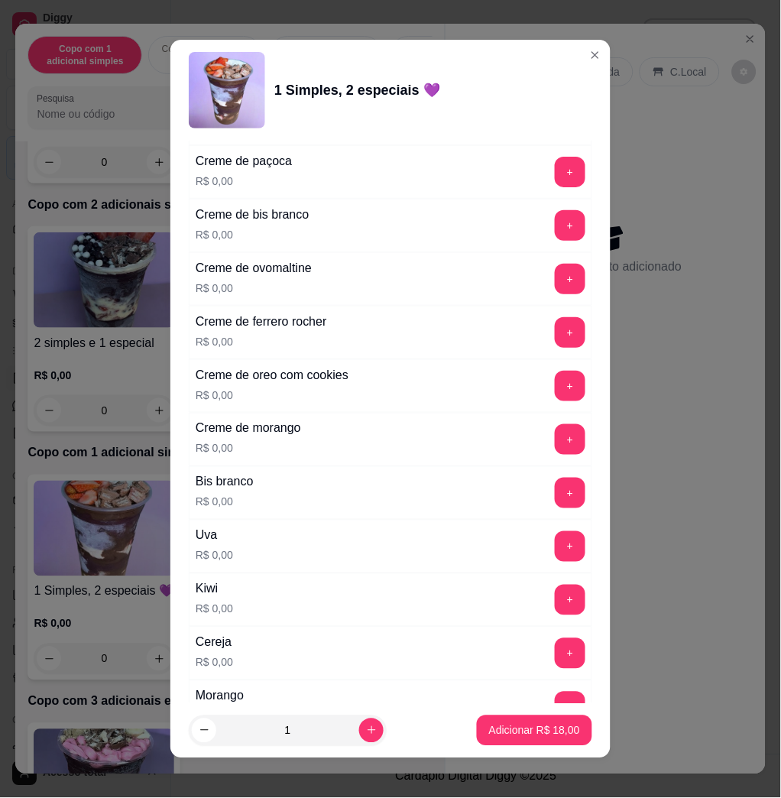
scroll to position [1835, 0]
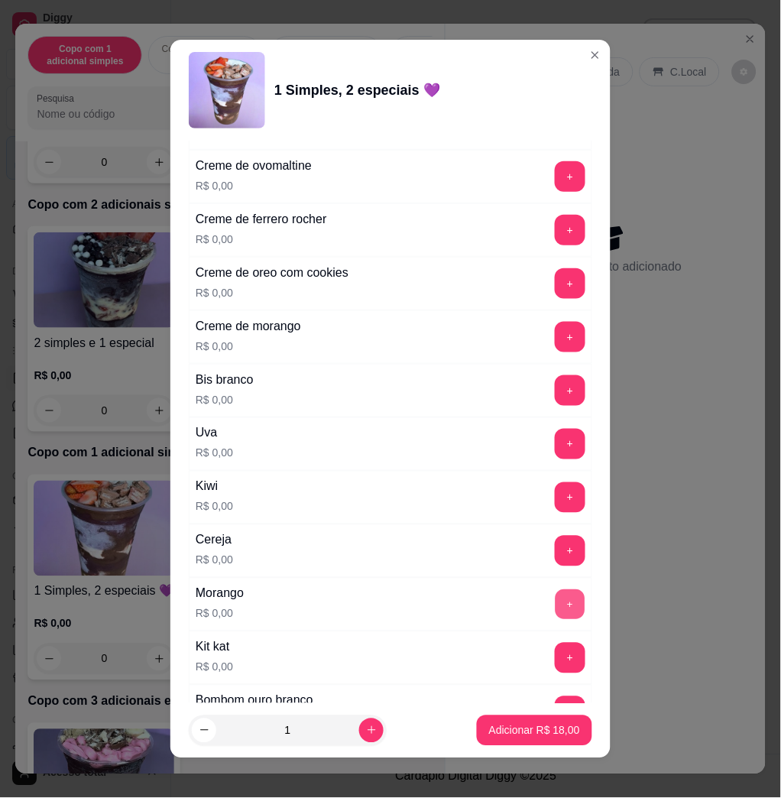
click at [556, 601] on button "+" at bounding box center [571, 605] width 30 height 30
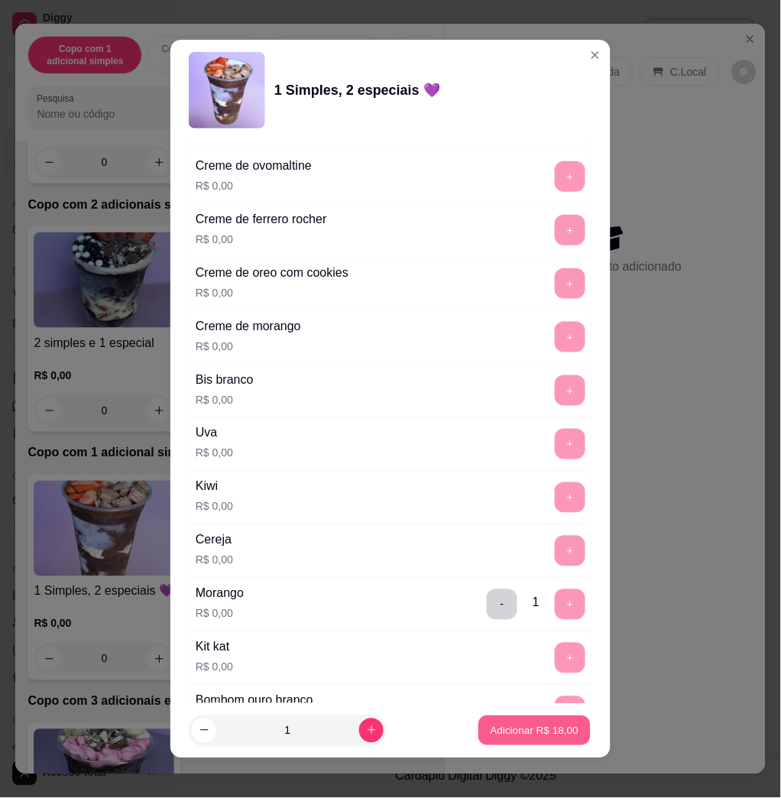
click at [553, 720] on button "Adicionar R$ 18,00" at bounding box center [535, 731] width 112 height 30
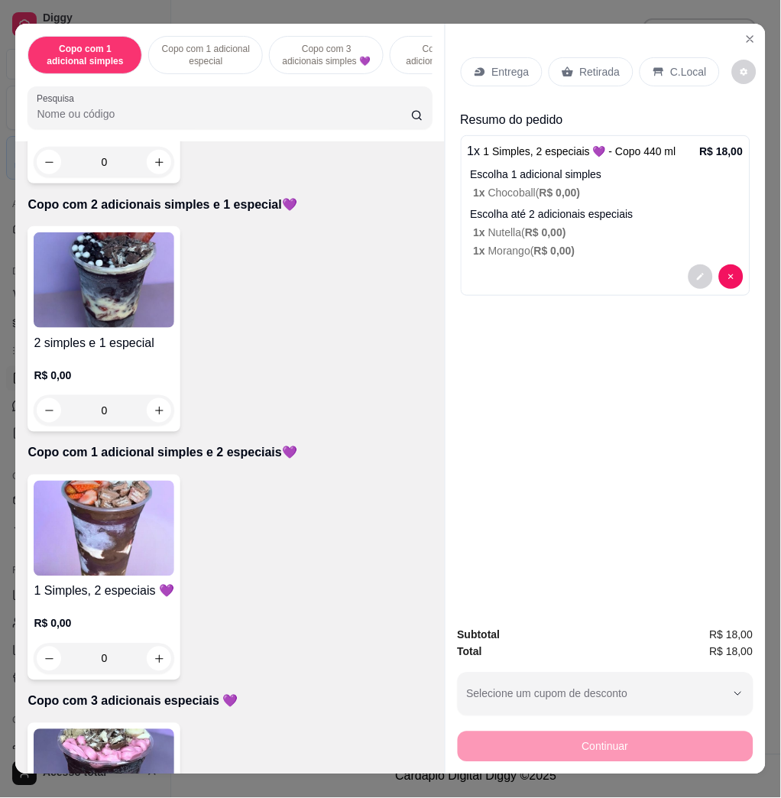
click at [509, 45] on div "Entrega Retirada C.Local" at bounding box center [606, 72] width 290 height 54
click at [500, 64] on p "Entrega" at bounding box center [510, 71] width 37 height 15
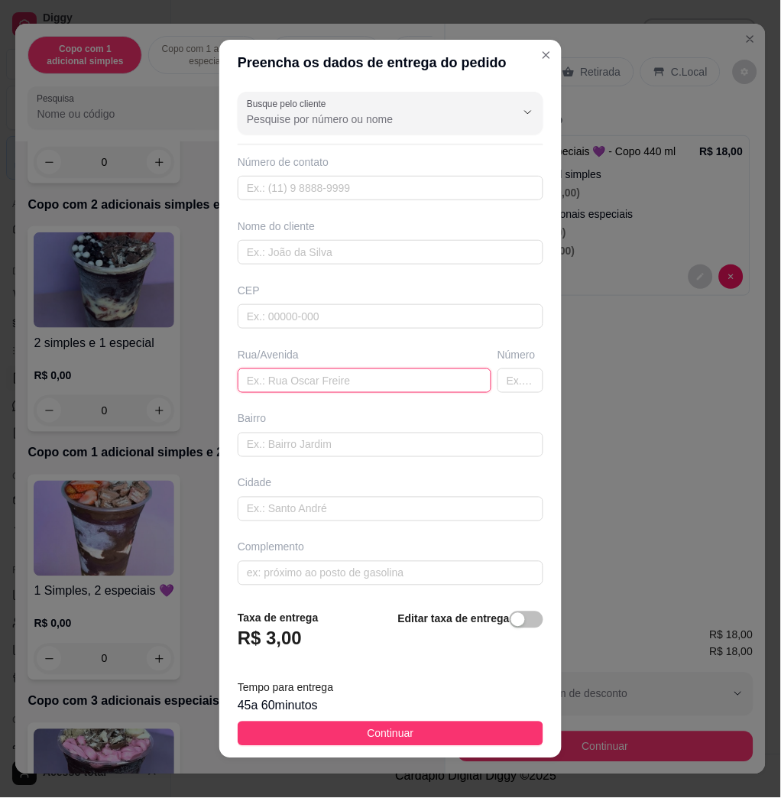
click at [319, 379] on input "text" at bounding box center [365, 381] width 254 height 24
type input "[PERSON_NAME] [PERSON_NAME], 205"
click at [480, 719] on footer "Taxa de entrega R$ 3,00 Editar taxa de entrega Tempo para entrega 45 a 60 minut…" at bounding box center [390, 678] width 343 height 161
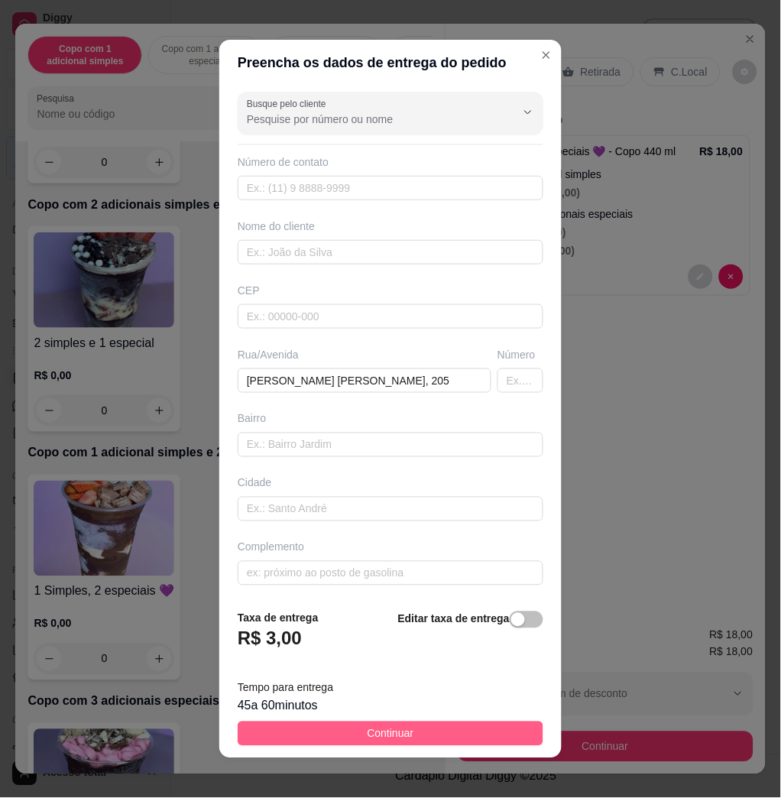
click at [477, 730] on button "Continuar" at bounding box center [391, 734] width 306 height 24
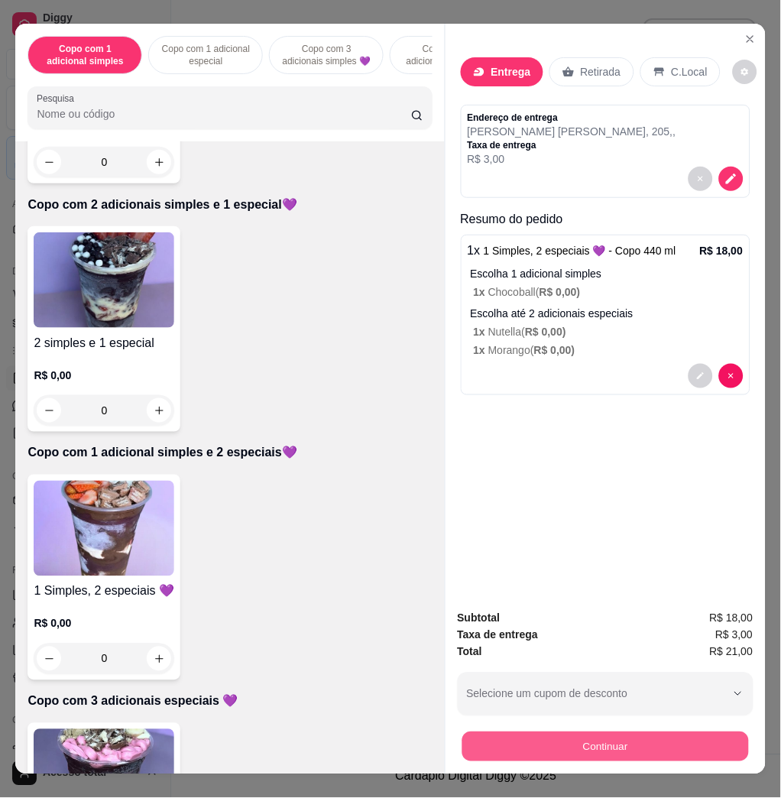
click at [510, 733] on button "Continuar" at bounding box center [605, 747] width 287 height 30
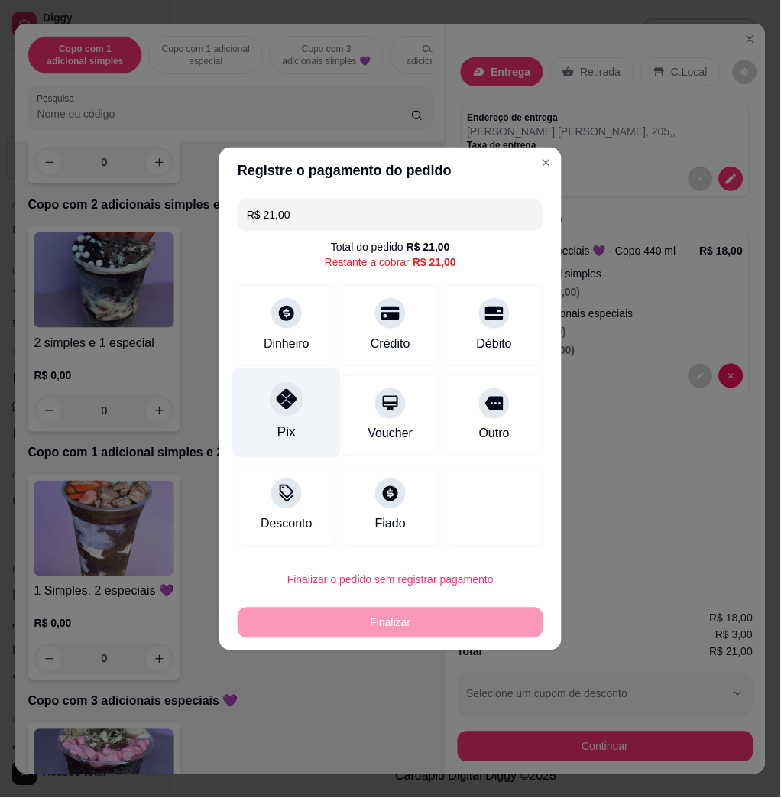
click at [284, 417] on div "Pix" at bounding box center [287, 413] width 108 height 89
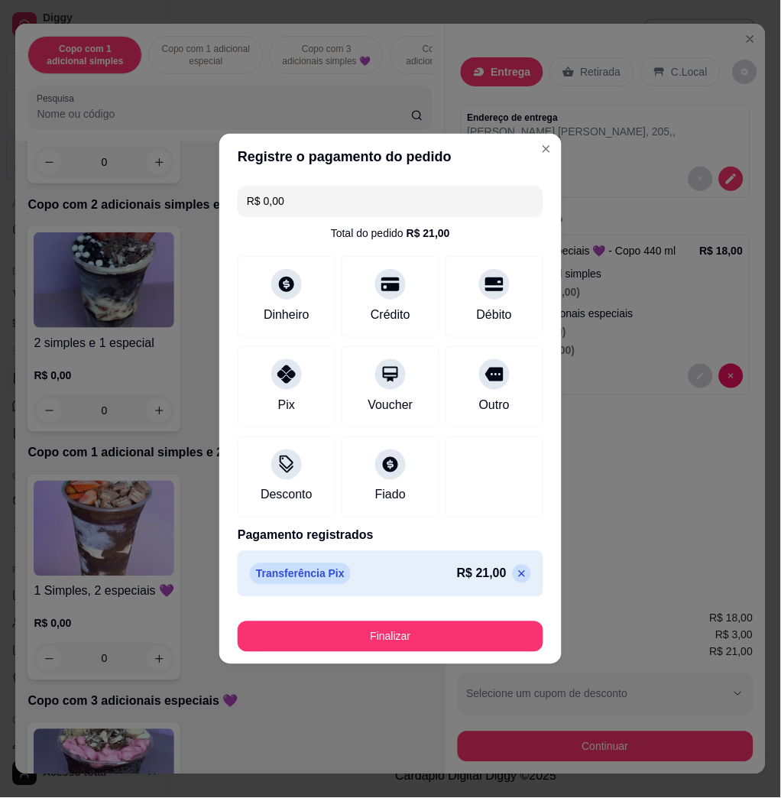
click at [385, 651] on footer "Finalizar" at bounding box center [390, 633] width 343 height 61
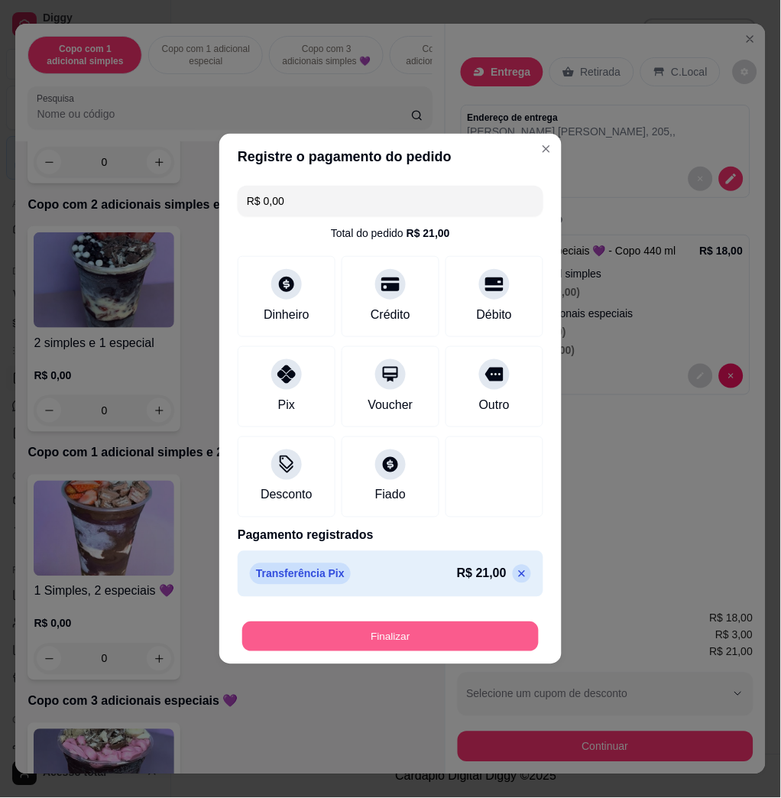
click at [385, 643] on button "Finalizar" at bounding box center [390, 637] width 297 height 30
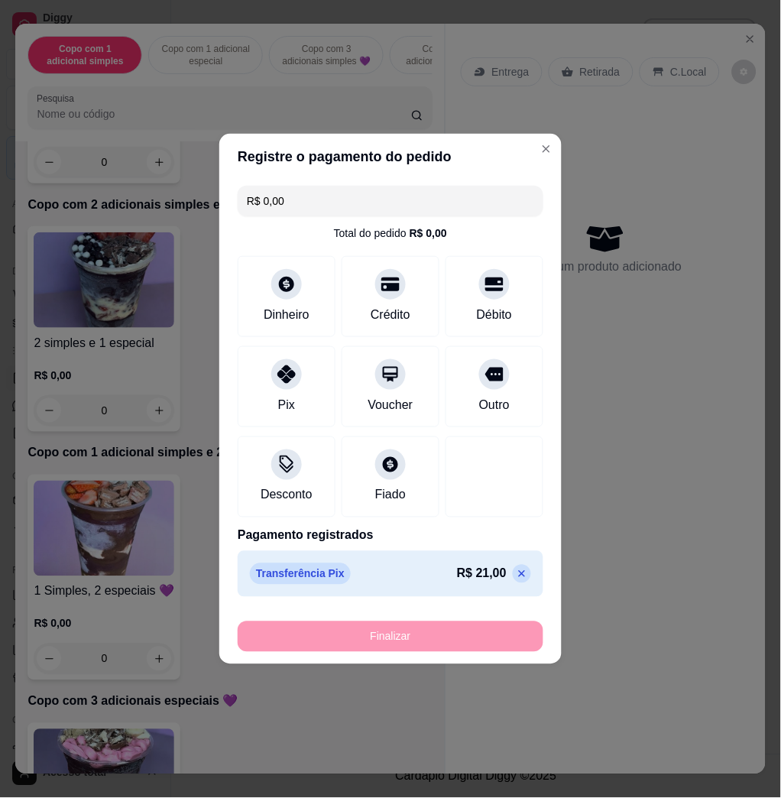
type input "-R$ 21,00"
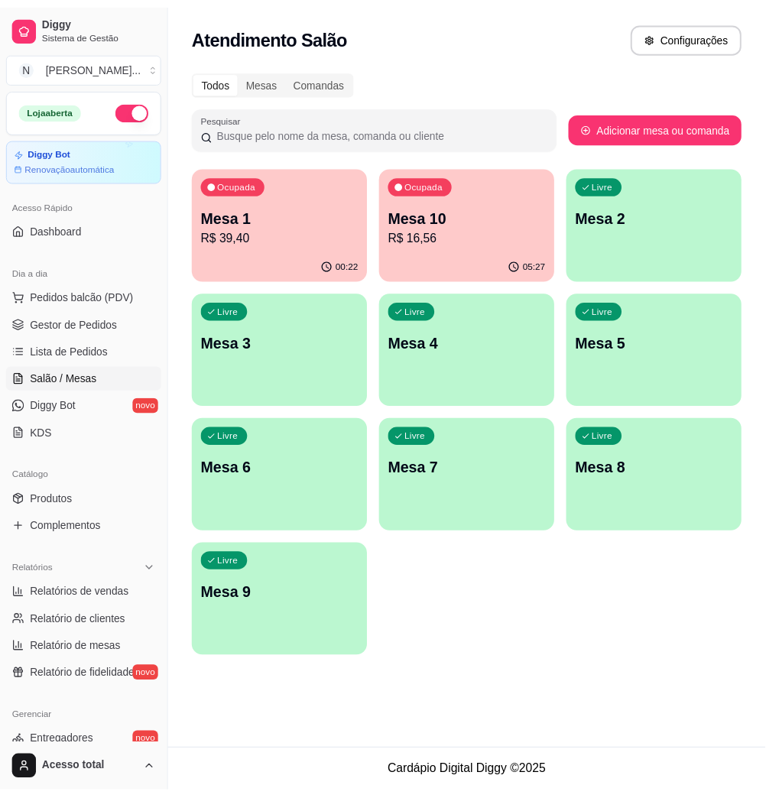
scroll to position [301, 0]
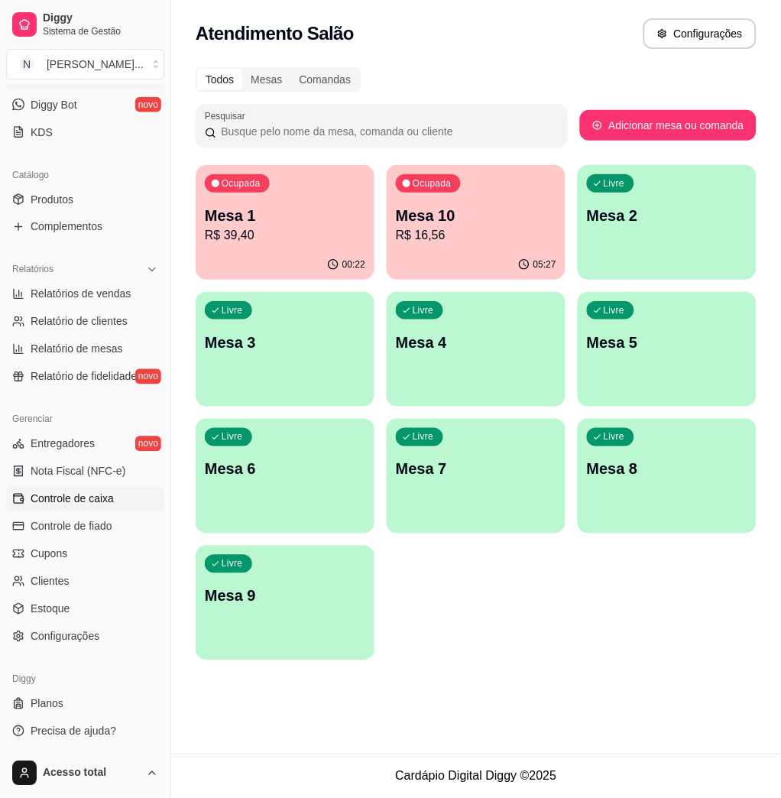
click at [119, 499] on link "Controle de caixa" at bounding box center [85, 499] width 158 height 24
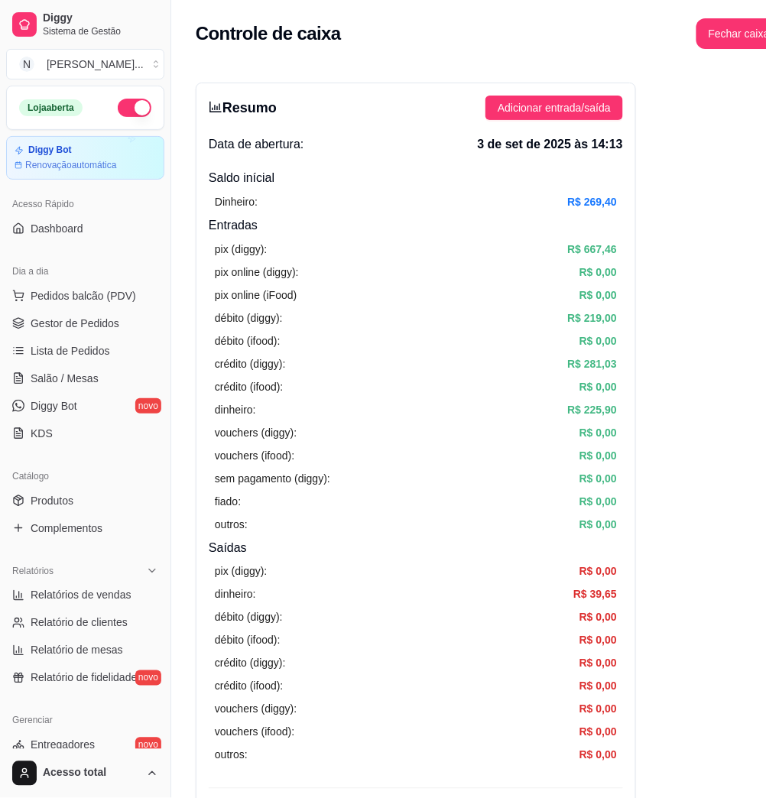
scroll to position [203, 0]
